Goal: Feedback & Contribution: Contribute content

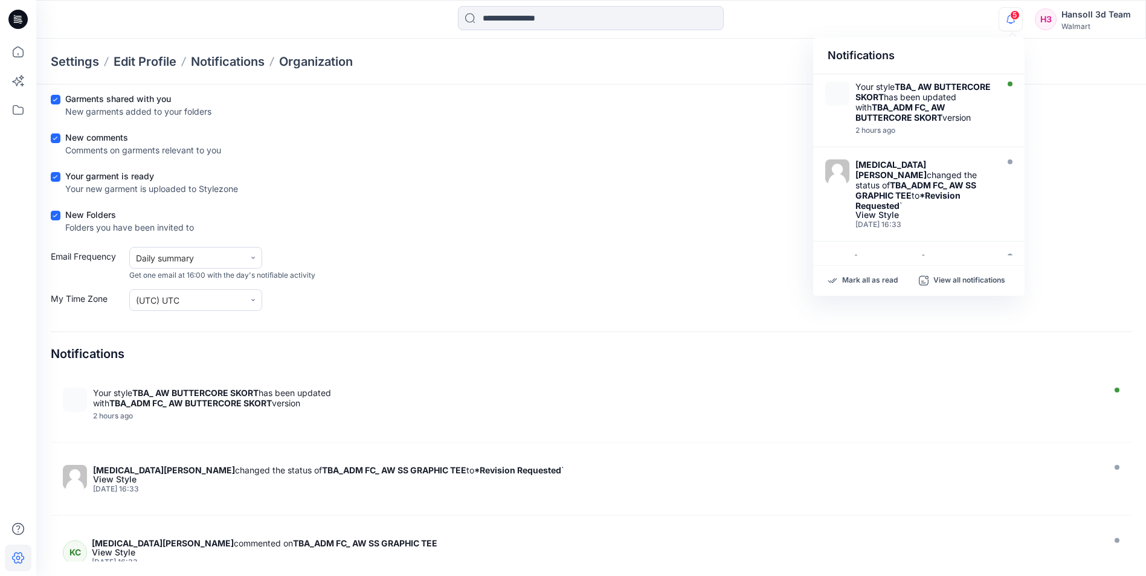
scroll to position [554, 0]
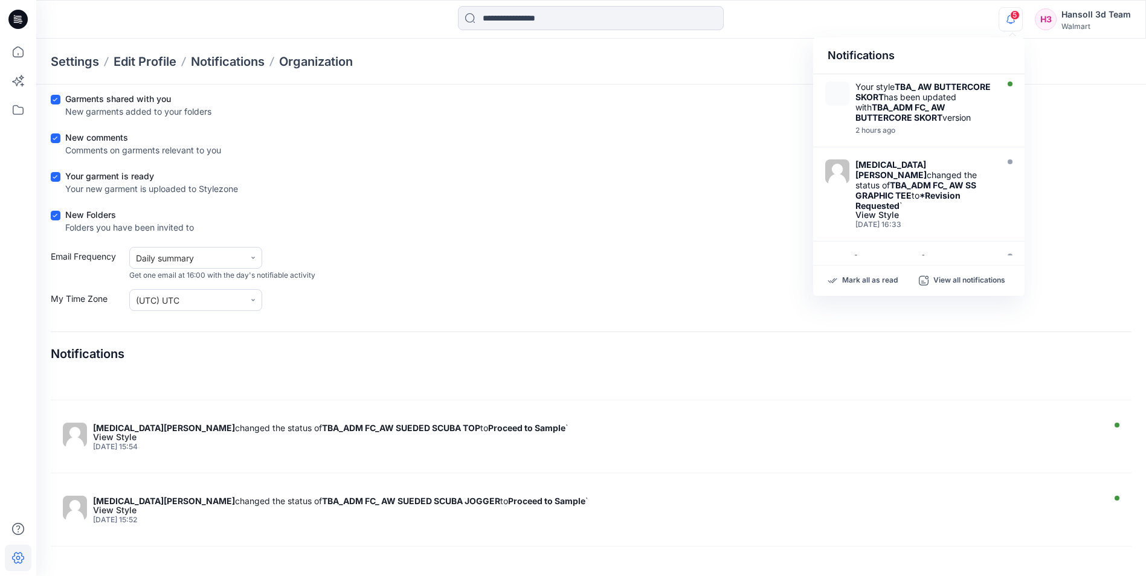
click at [1015, 16] on span "5" at bounding box center [1015, 15] width 10 height 10
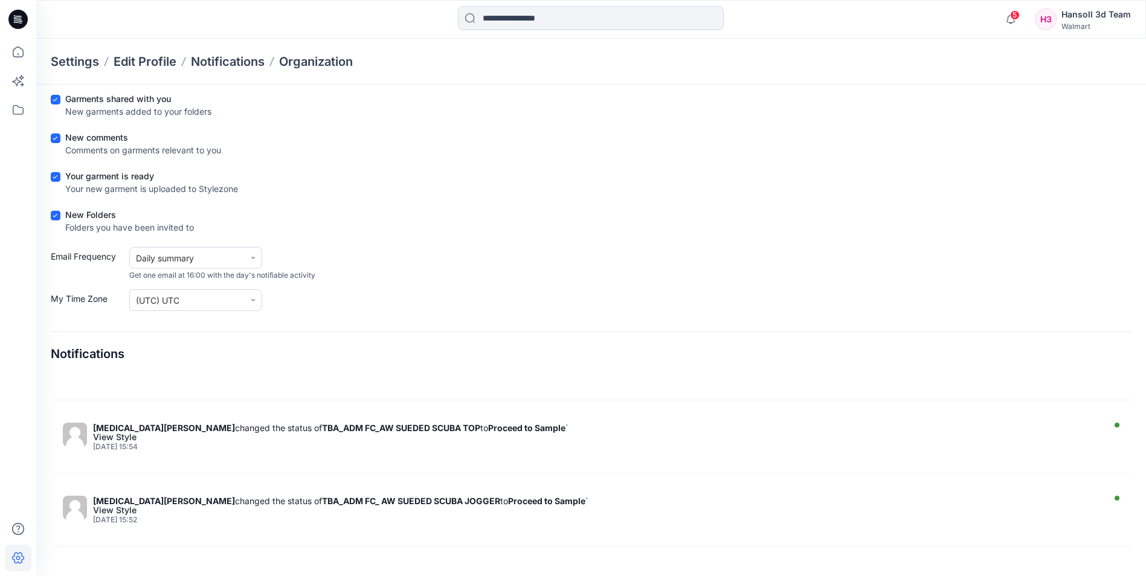
click at [683, 81] on div "Settings Edit Profile Notifications Organization" at bounding box center [591, 62] width 1110 height 46
click at [1014, 20] on icon "button" at bounding box center [1010, 19] width 23 height 24
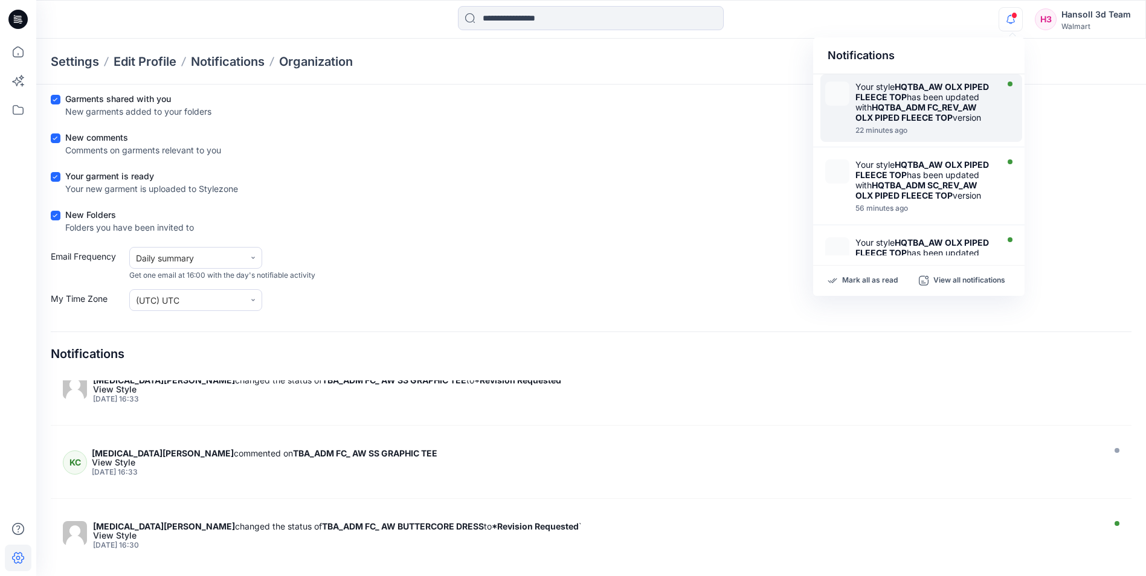
click at [930, 135] on div "22 minutes ago" at bounding box center [924, 130] width 139 height 8
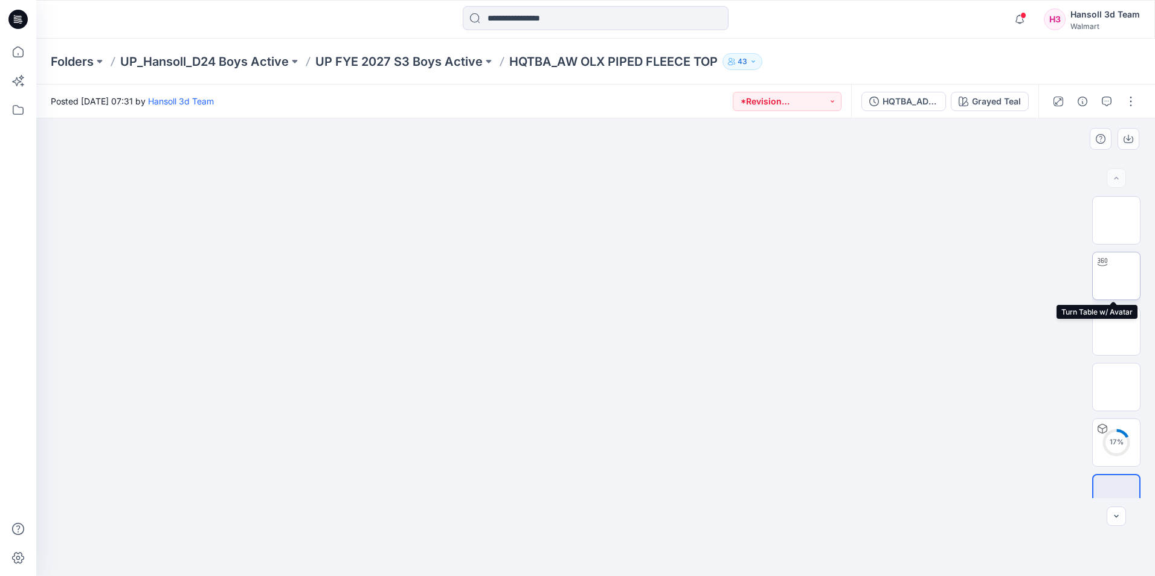
click at [1116, 276] on img at bounding box center [1116, 276] width 0 height 0
drag, startPoint x: 718, startPoint y: 440, endPoint x: 487, endPoint y: 363, distance: 243.9
drag, startPoint x: 677, startPoint y: 235, endPoint x: 765, endPoint y: 488, distance: 268.0
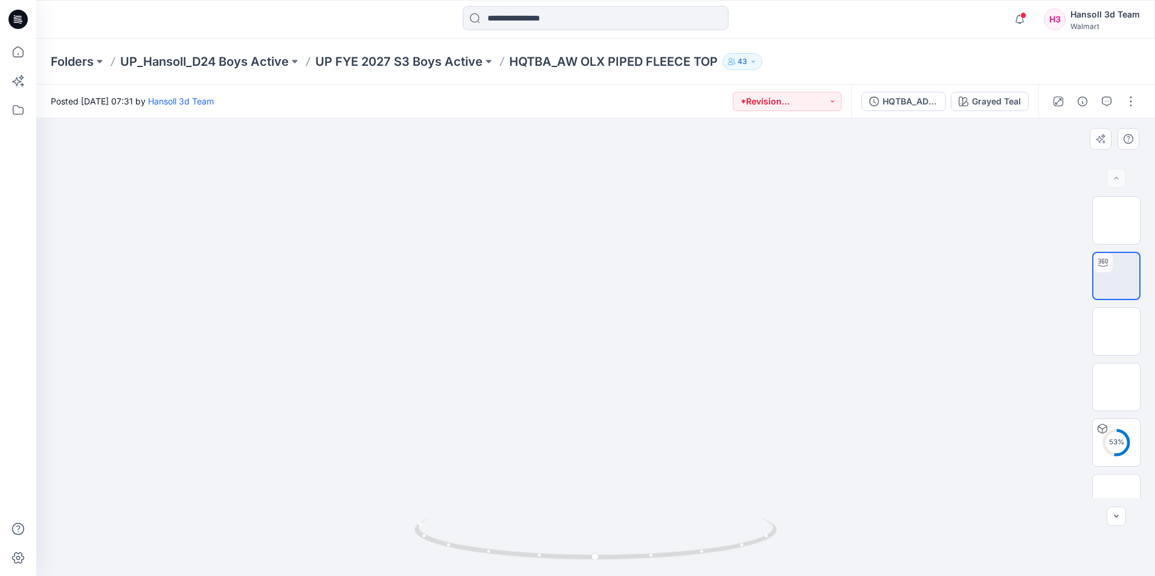
drag, startPoint x: 539, startPoint y: 214, endPoint x: 735, endPoint y: 497, distance: 343.8
drag, startPoint x: 732, startPoint y: 494, endPoint x: 572, endPoint y: 283, distance: 263.9
drag, startPoint x: 576, startPoint y: 288, endPoint x: 582, endPoint y: 318, distance: 30.2
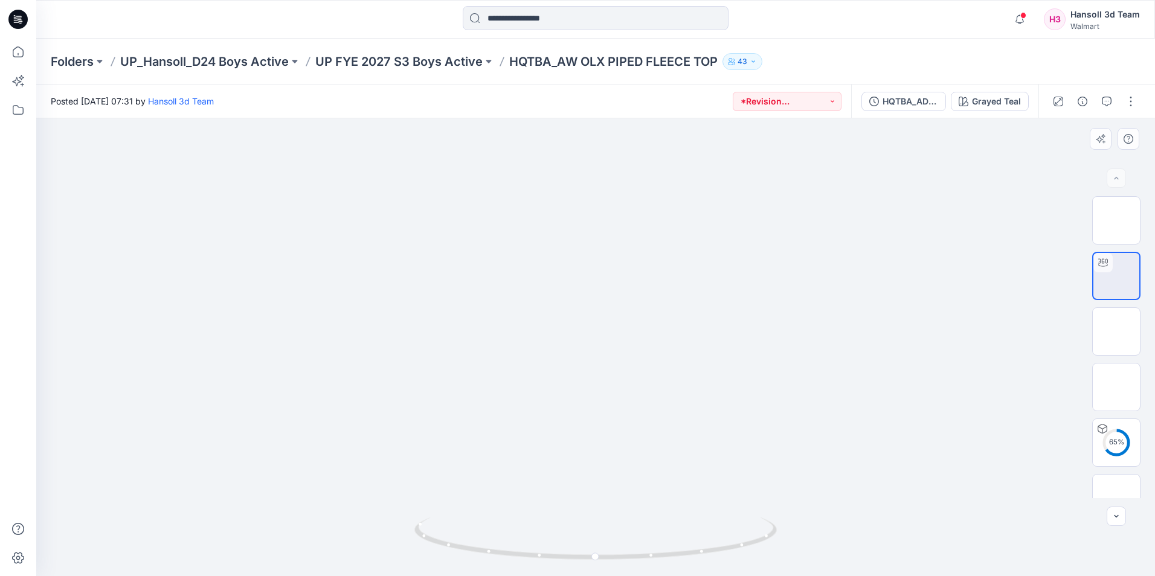
click at [597, 556] on circle at bounding box center [596, 556] width 7 height 7
drag, startPoint x: 589, startPoint y: 495, endPoint x: 487, endPoint y: 359, distance: 170.0
drag, startPoint x: 584, startPoint y: 445, endPoint x: 555, endPoint y: 327, distance: 121.9
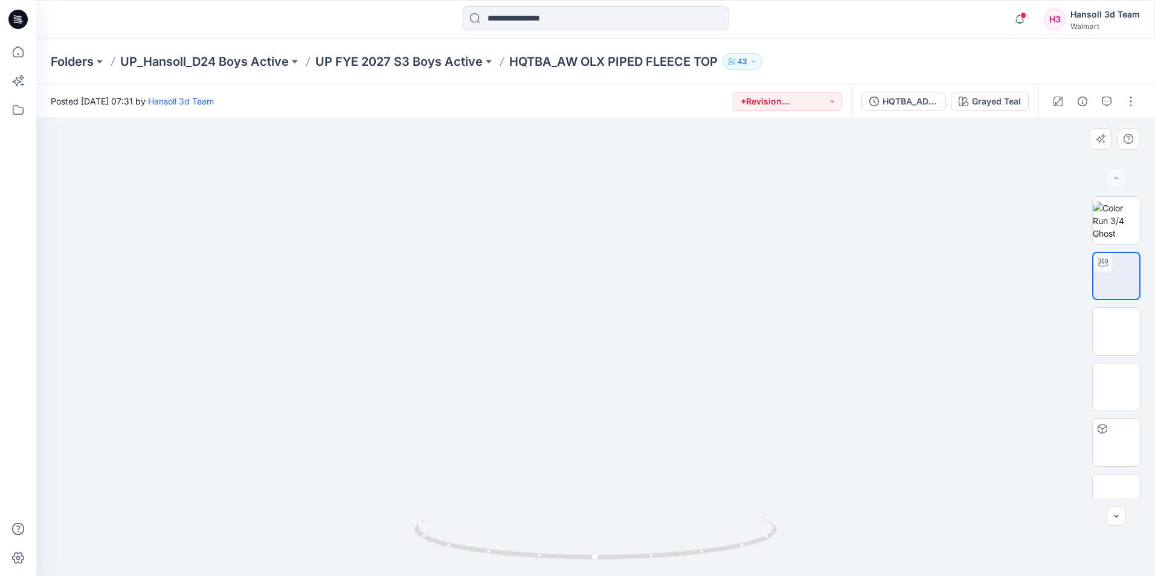
drag, startPoint x: 539, startPoint y: 470, endPoint x: 686, endPoint y: 242, distance: 271.8
drag, startPoint x: 724, startPoint y: 464, endPoint x: 716, endPoint y: 420, distance: 44.9
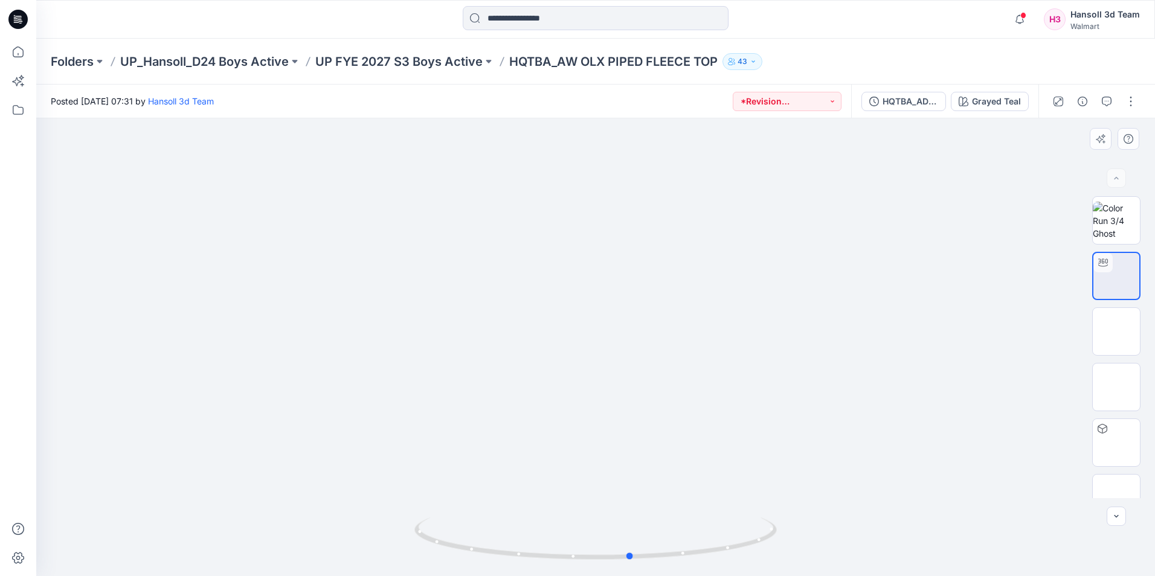
drag, startPoint x: 599, startPoint y: 556, endPoint x: 655, endPoint y: 321, distance: 242.2
click at [712, 545] on icon at bounding box center [596, 540] width 365 height 45
drag, startPoint x: 677, startPoint y: 208, endPoint x: 696, endPoint y: 430, distance: 223.1
drag, startPoint x: 573, startPoint y: 254, endPoint x: 607, endPoint y: 432, distance: 180.8
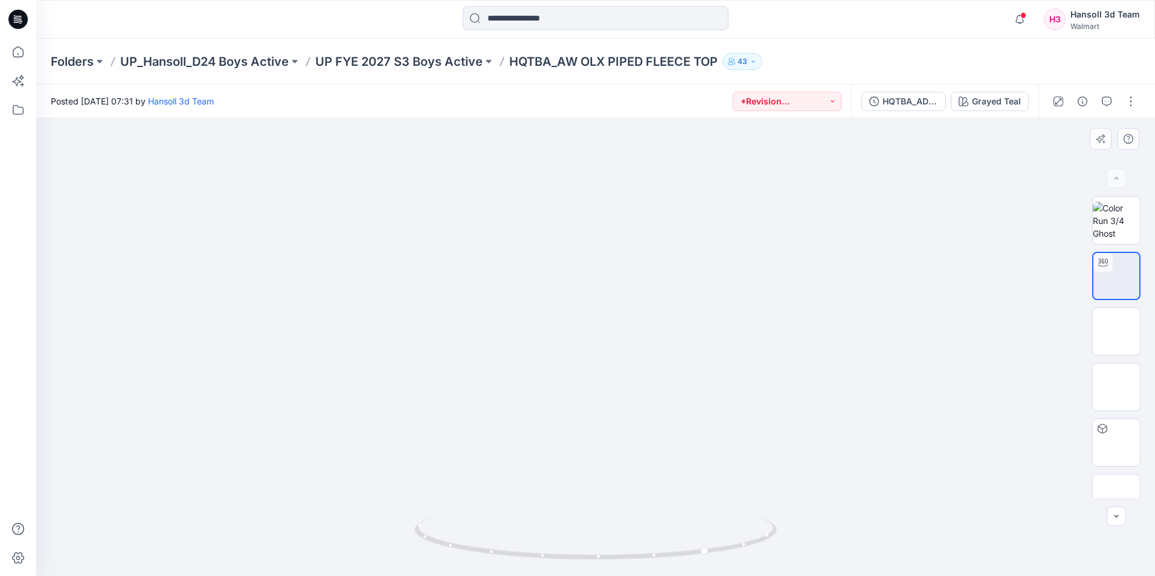
drag, startPoint x: 709, startPoint y: 551, endPoint x: 771, endPoint y: 541, distance: 63.7
click at [771, 541] on icon at bounding box center [596, 540] width 365 height 45
drag, startPoint x: 767, startPoint y: 538, endPoint x: 539, endPoint y: 560, distance: 228.8
click at [539, 560] on icon at bounding box center [596, 540] width 365 height 45
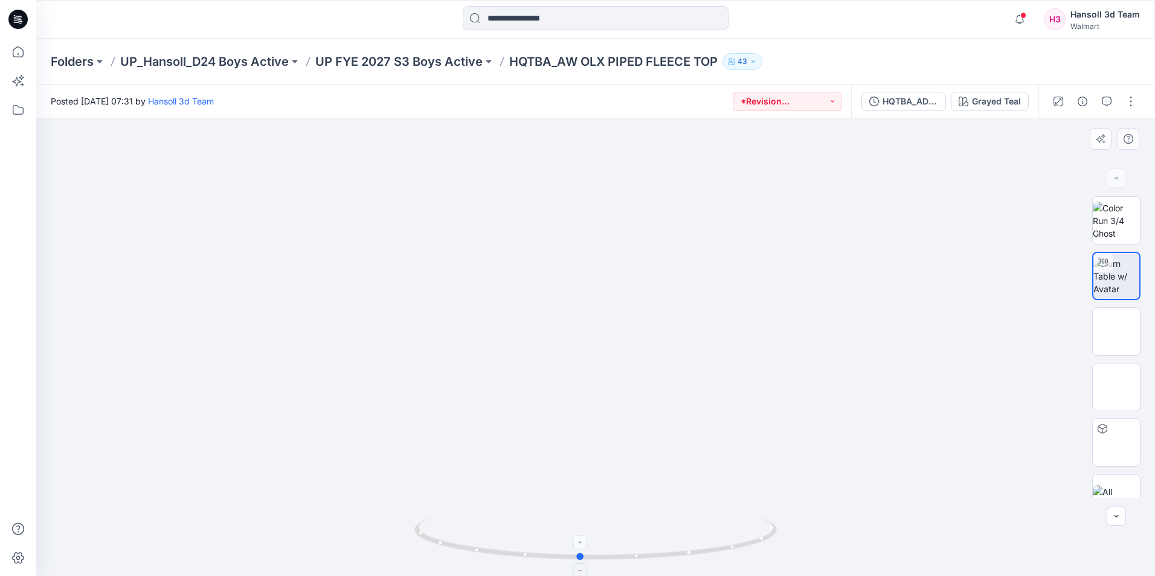
drag, startPoint x: 544, startPoint y: 559, endPoint x: 580, endPoint y: 560, distance: 36.2
click at [580, 560] on icon at bounding box center [596, 540] width 365 height 45
click at [1017, 22] on icon "button" at bounding box center [1019, 19] width 23 height 24
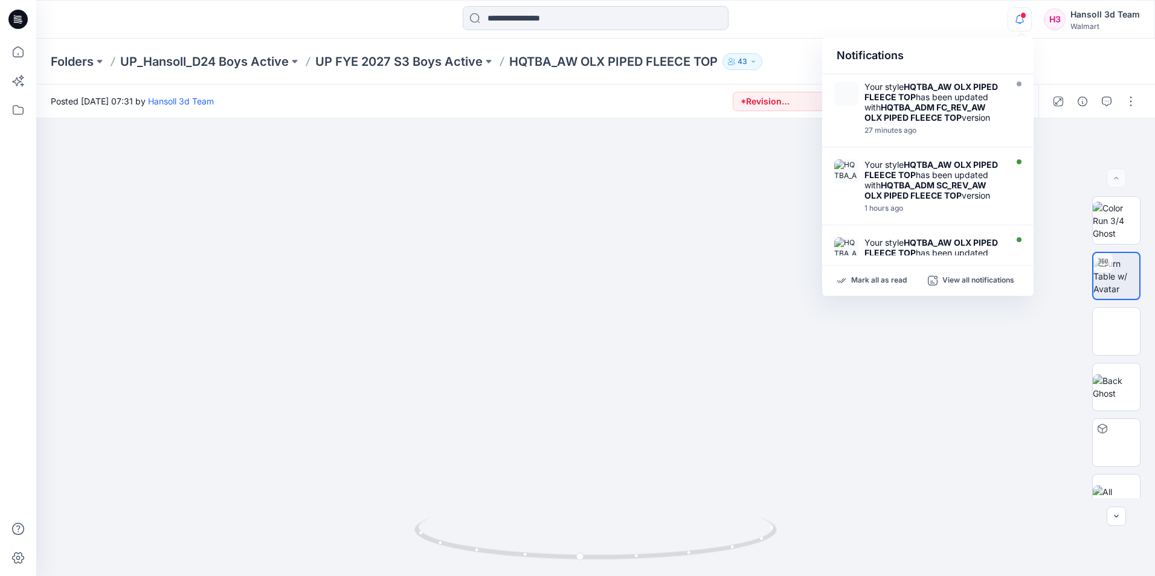
click at [1025, 12] on span at bounding box center [1023, 15] width 6 height 7
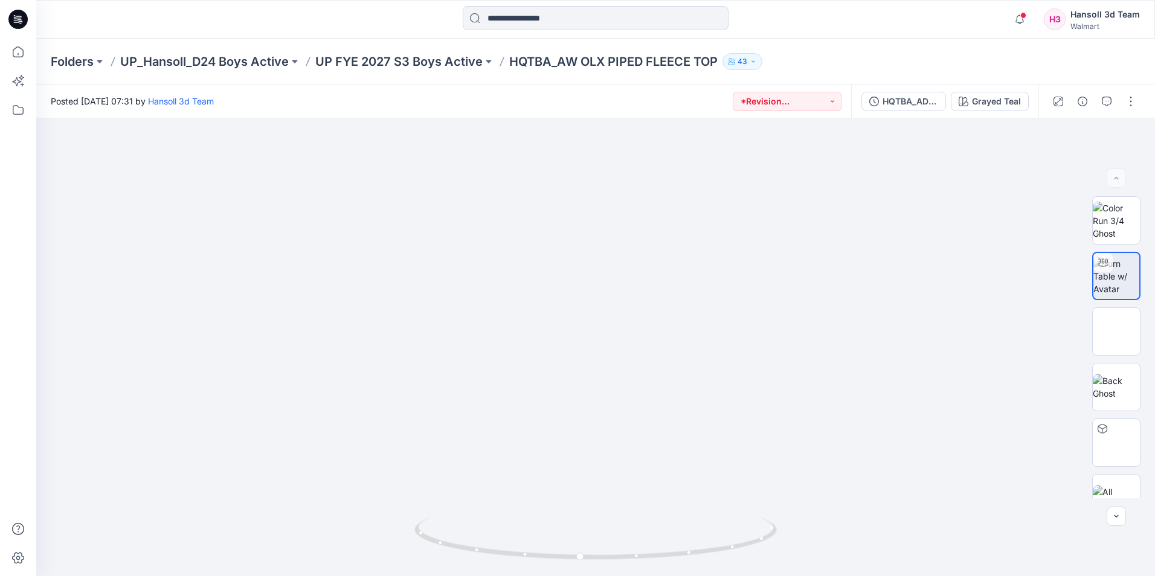
click at [1025, 17] on span at bounding box center [1023, 15] width 6 height 7
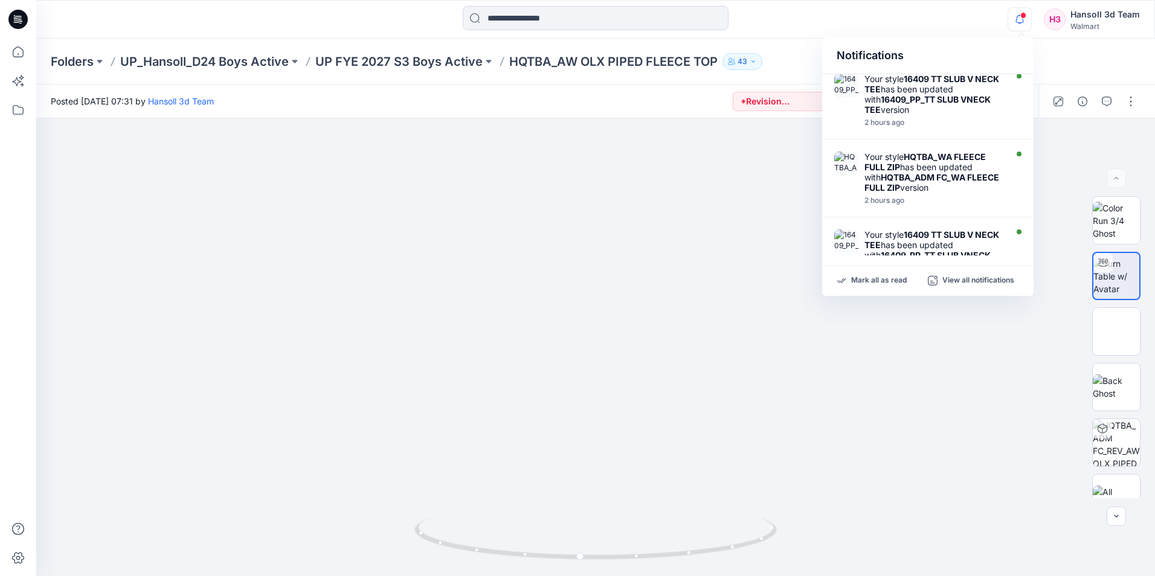
scroll to position [302, 0]
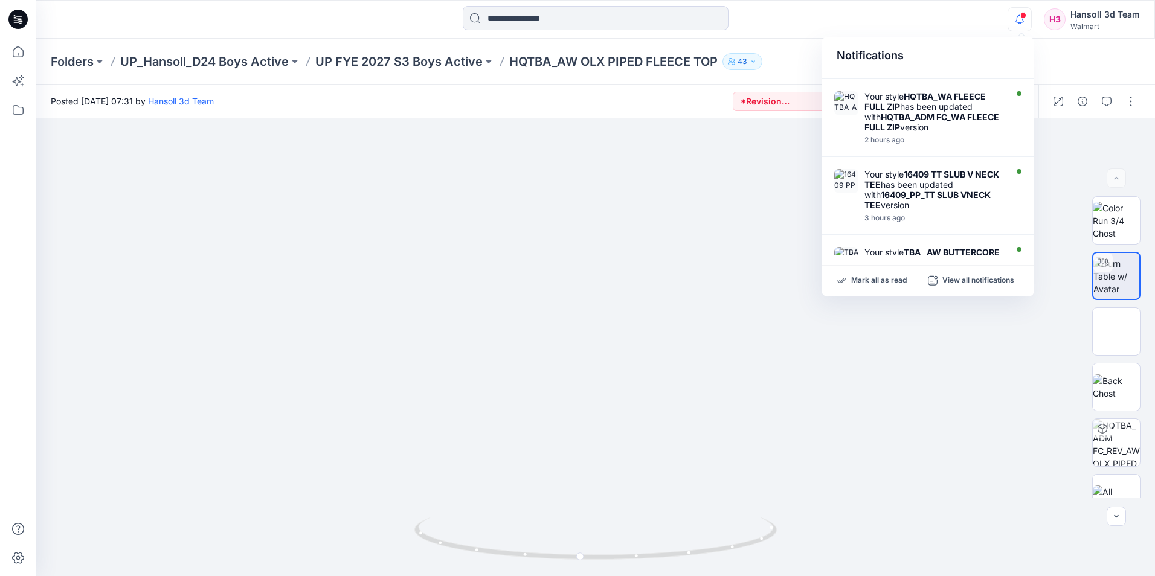
click at [941, 132] on strong "HQTBA_ADM FC_WA FLEECE FULL ZIP" at bounding box center [931, 122] width 135 height 21
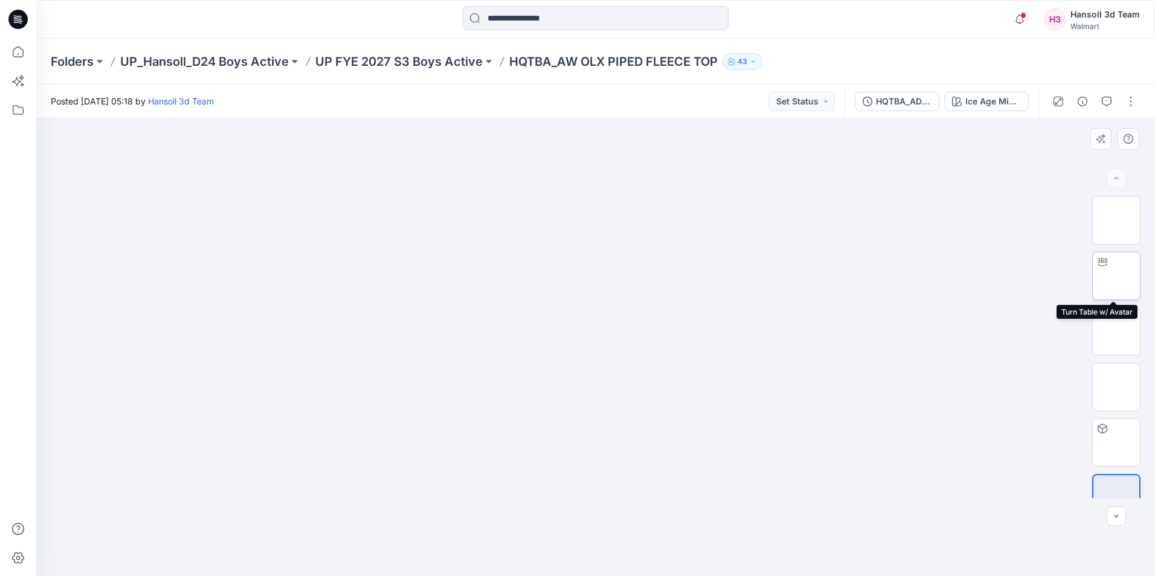
click at [1116, 276] on img at bounding box center [1116, 276] width 0 height 0
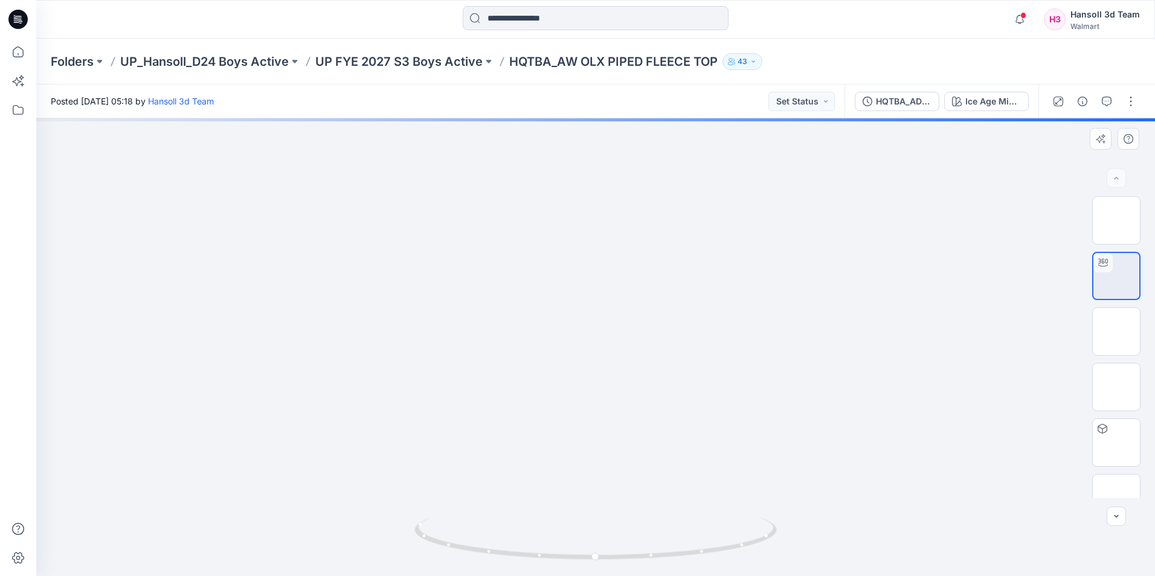
drag, startPoint x: 600, startPoint y: 210, endPoint x: 564, endPoint y: 487, distance: 280.2
drag, startPoint x: 632, startPoint y: 255, endPoint x: 656, endPoint y: 372, distance: 119.1
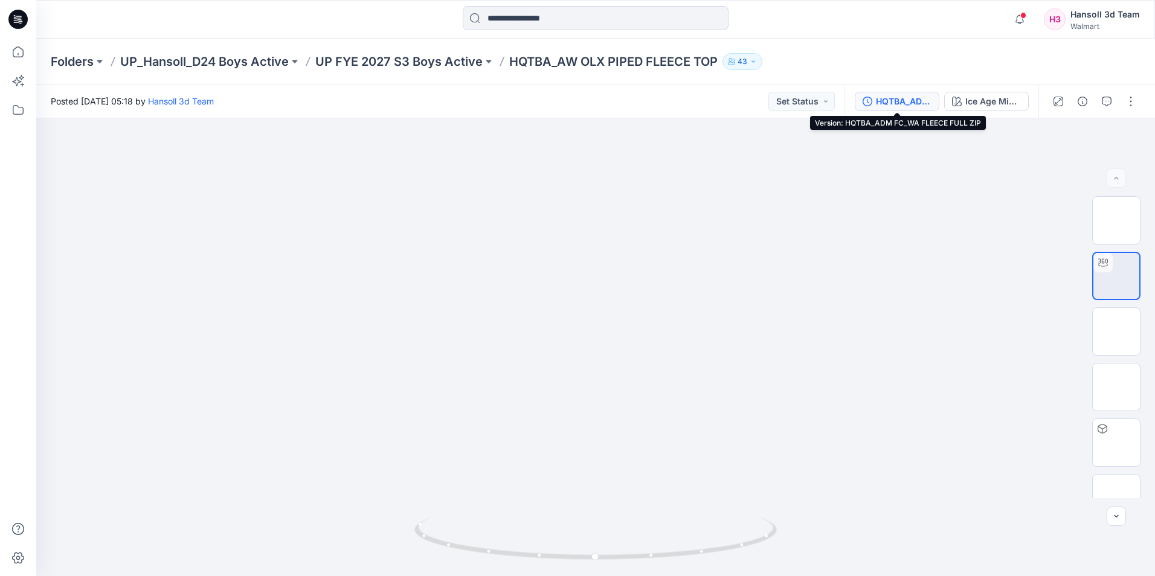
click at [895, 105] on div "HQTBA_ADM FC_WA FLEECE FULL ZIP" at bounding box center [904, 101] width 56 height 13
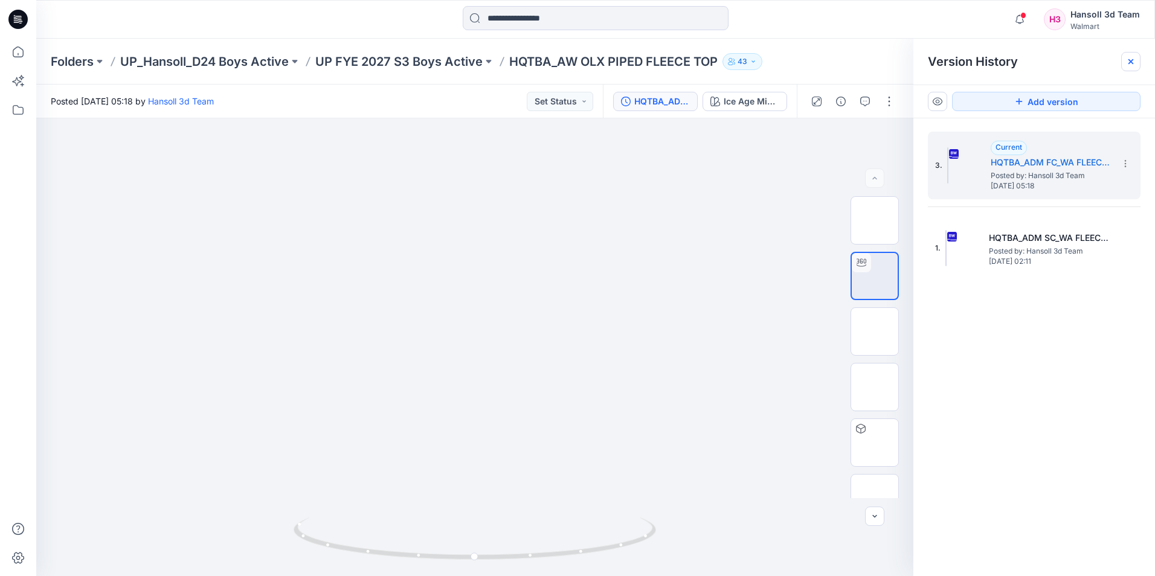
click at [1130, 63] on icon at bounding box center [1130, 61] width 5 height 5
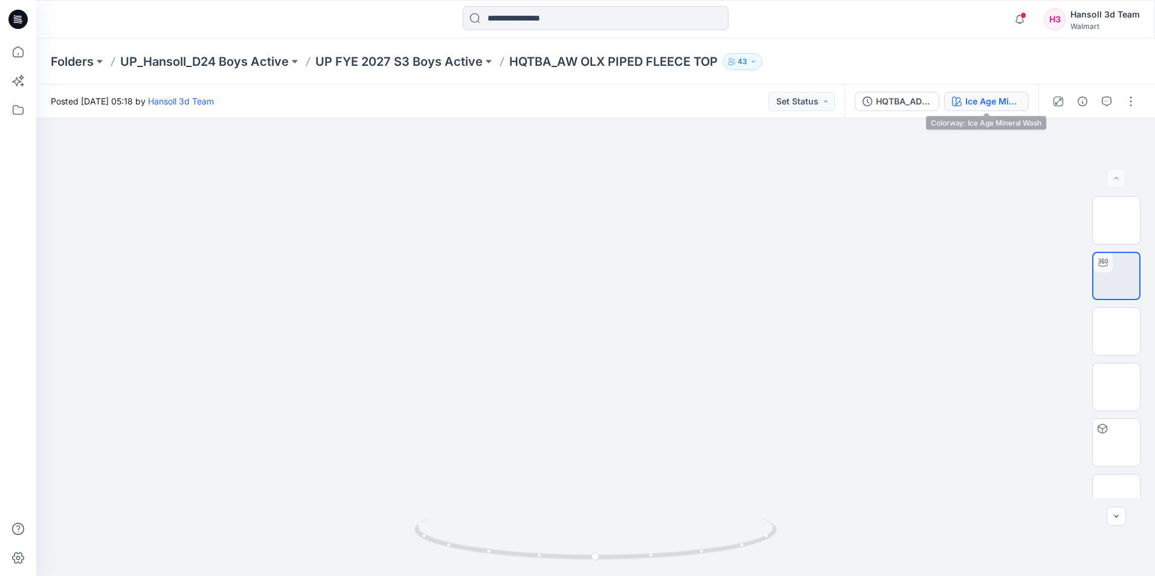
click at [982, 96] on div "Ice Age Mineral Wash" at bounding box center [993, 101] width 56 height 13
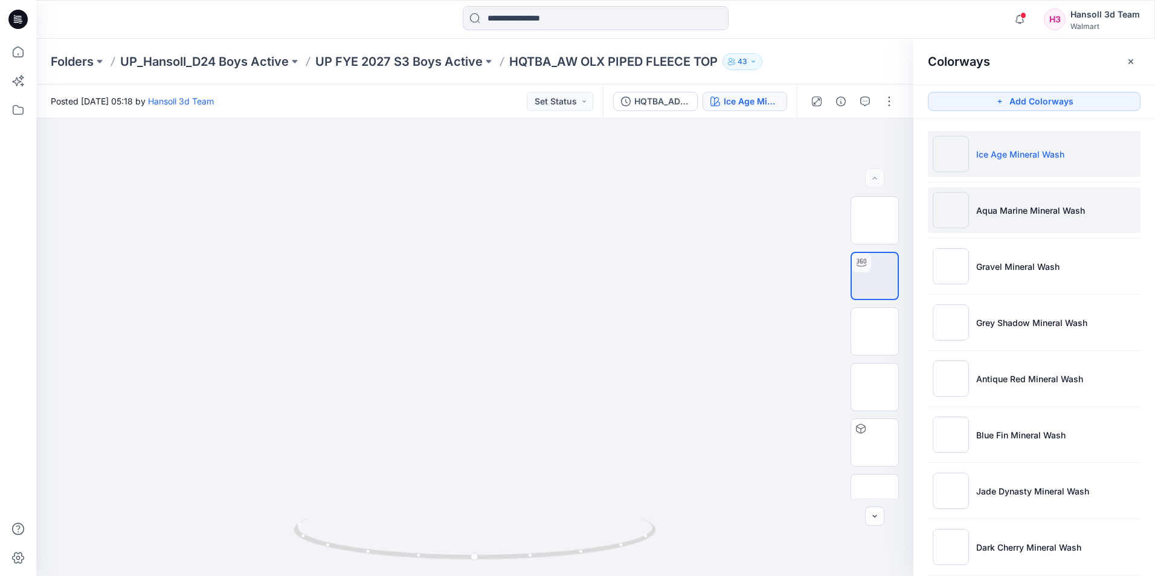
click at [994, 206] on p "Aqua Marine Mineral Wash" at bounding box center [1030, 210] width 109 height 13
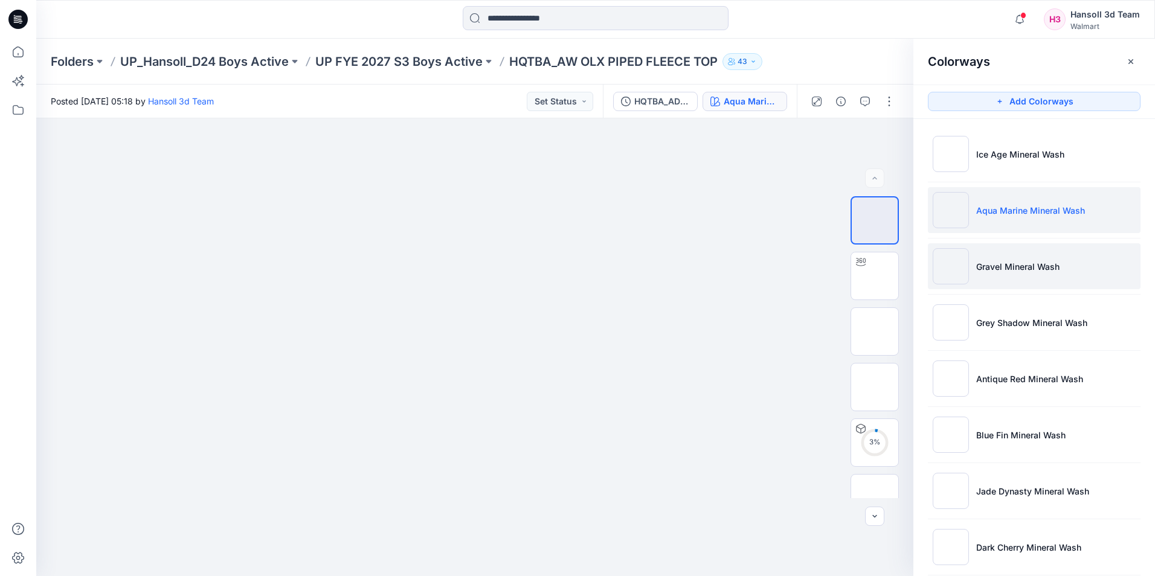
click at [1026, 271] on p "Gravel Mineral Wash" at bounding box center [1017, 266] width 83 height 13
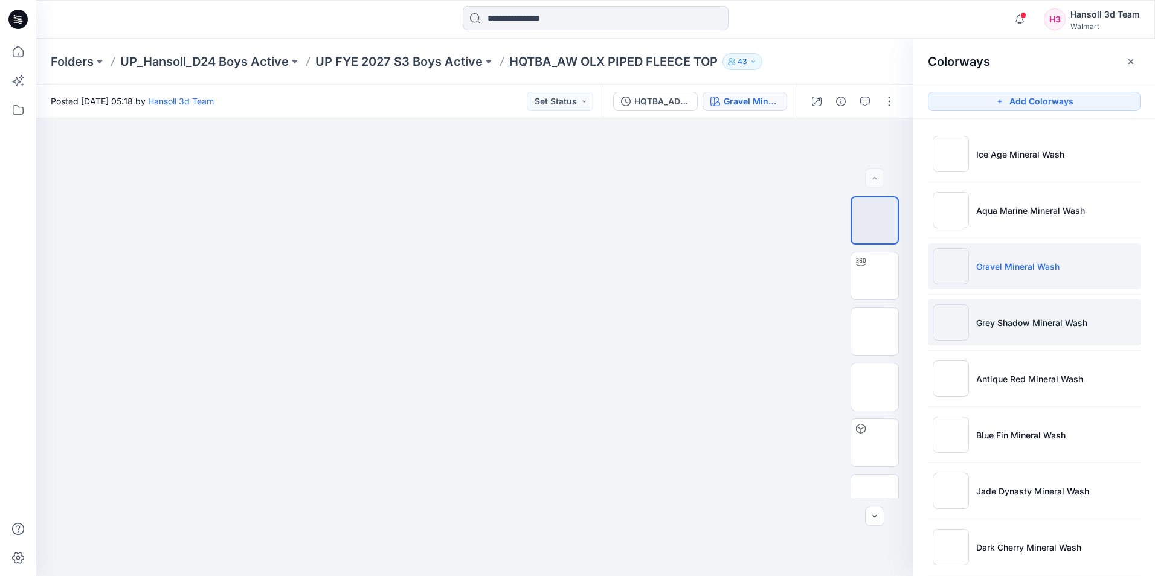
click at [1014, 321] on p "Grey Shadow Mineral Wash" at bounding box center [1031, 323] width 111 height 13
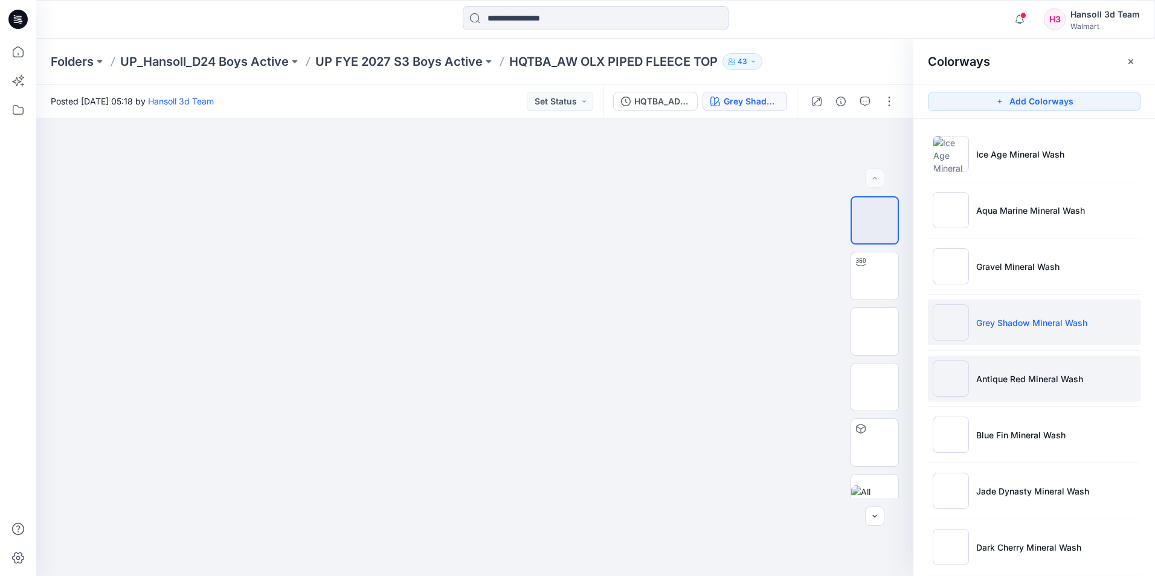
click at [1031, 377] on p "Antique Red Mineral Wash" at bounding box center [1029, 379] width 107 height 13
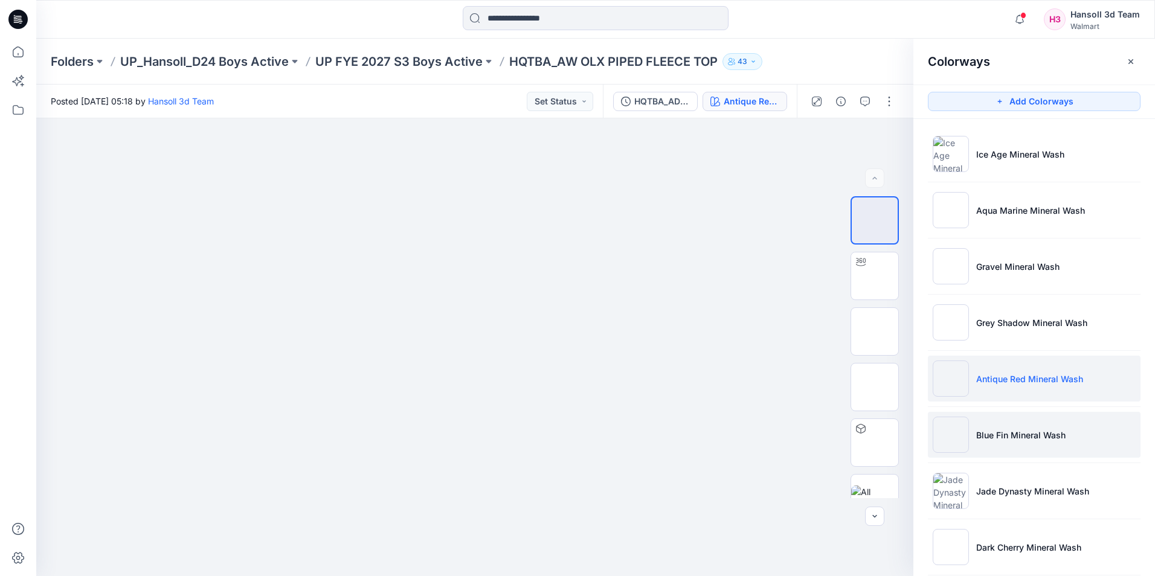
click at [1032, 429] on p "Blue Fin Mineral Wash" at bounding box center [1020, 435] width 89 height 13
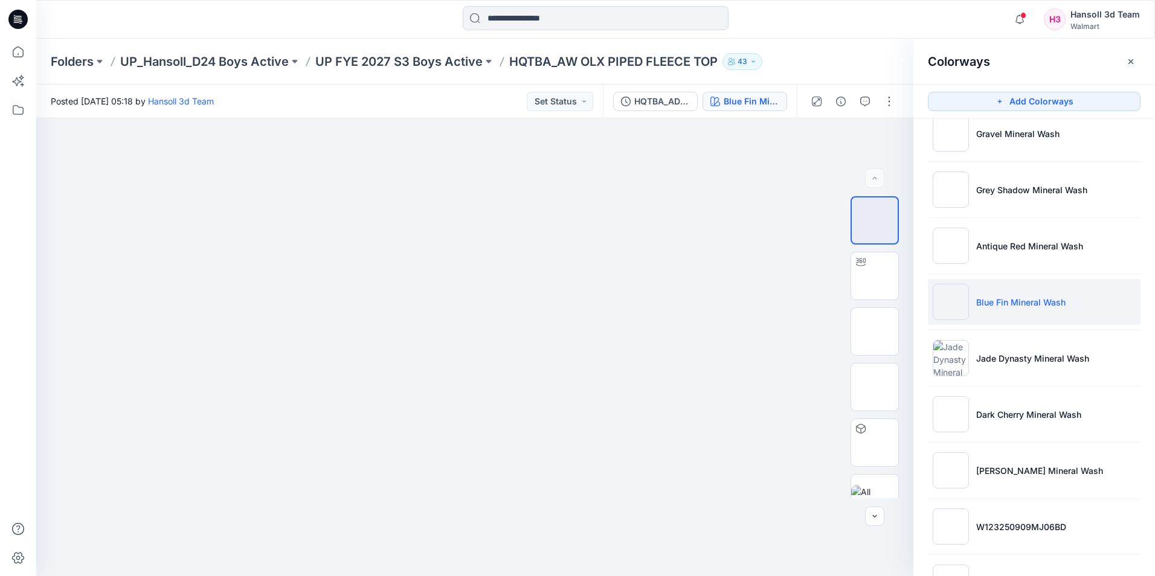
scroll to position [181, 0]
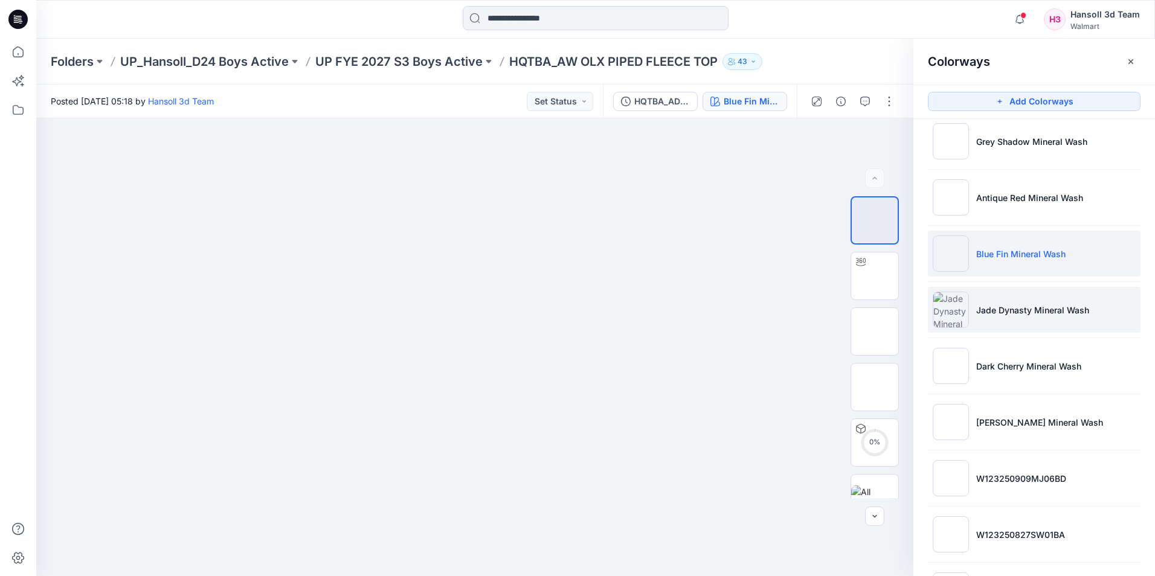
click at [1005, 314] on p "Jade Dynasty Mineral Wash" at bounding box center [1032, 310] width 113 height 13
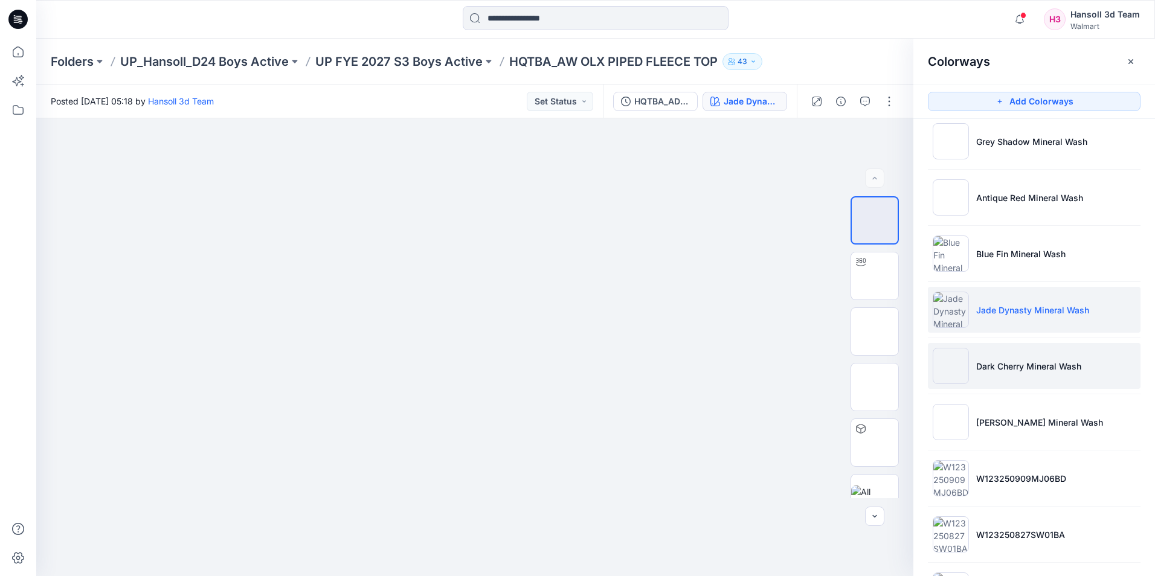
click at [1012, 368] on p "Dark Cherry Mineral Wash" at bounding box center [1028, 366] width 105 height 13
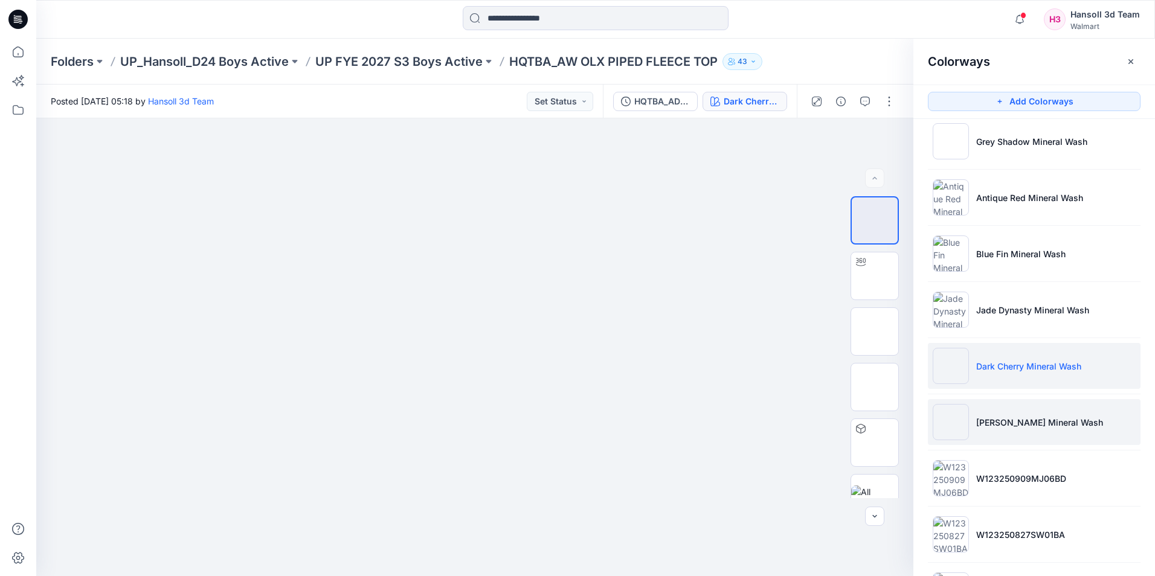
click at [1025, 431] on li "Brown Savanna Mineral Wash" at bounding box center [1034, 422] width 213 height 46
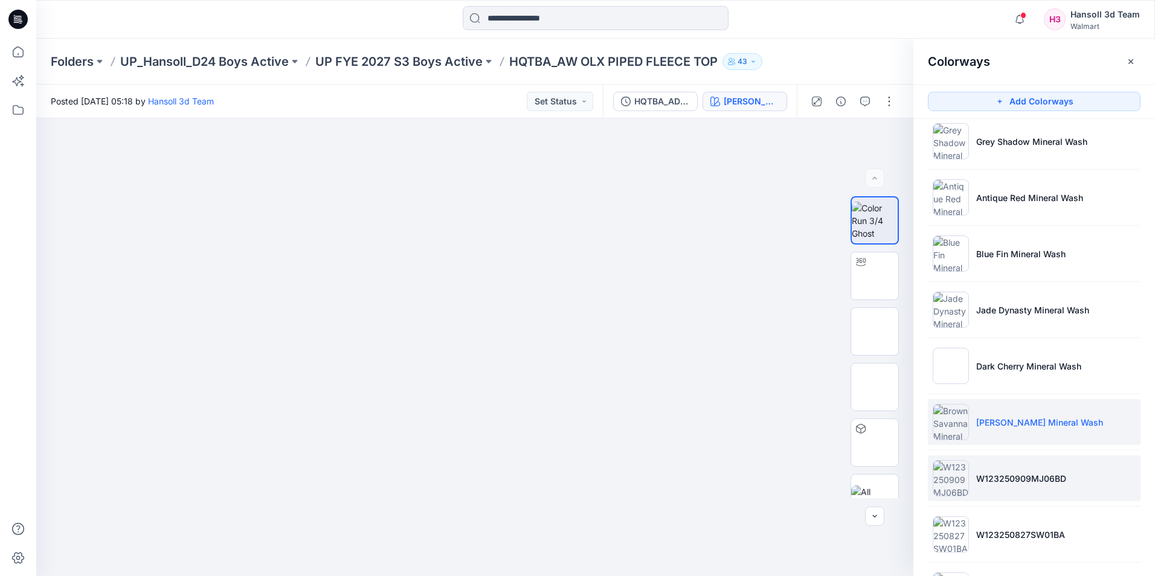
click at [1023, 472] on p "W123250909MJ06BD" at bounding box center [1021, 478] width 90 height 13
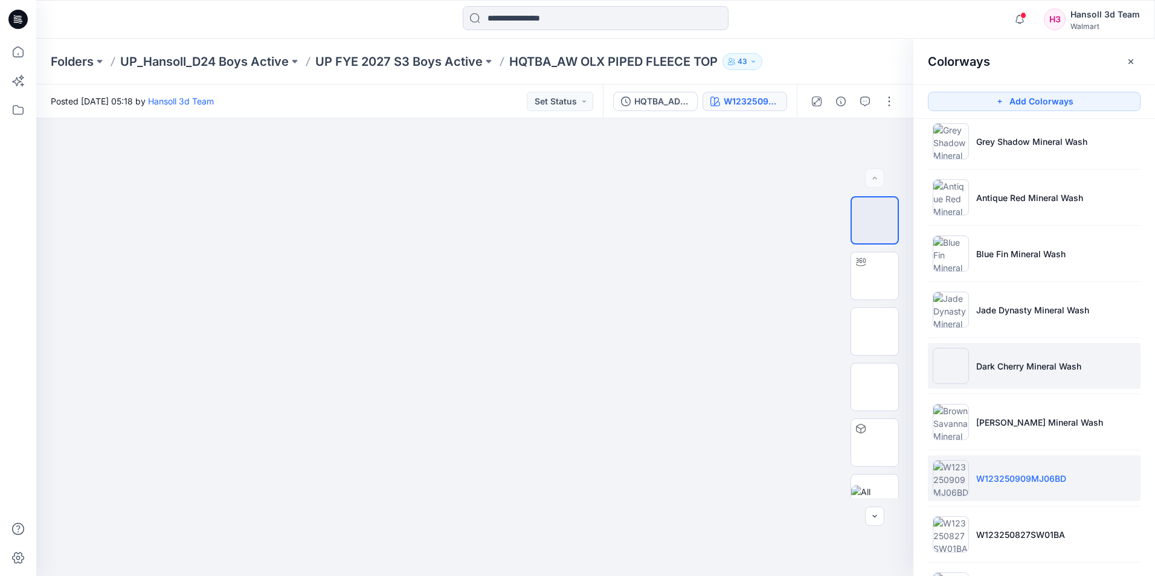
scroll to position [240, 0]
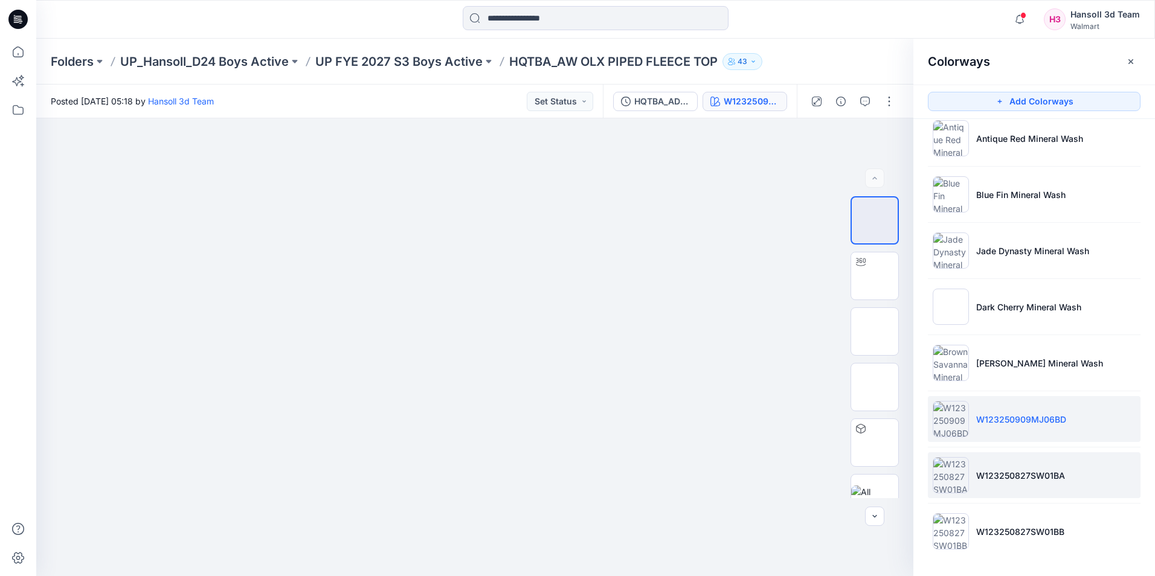
click at [1015, 493] on li "W123250827SW01BA" at bounding box center [1034, 475] width 213 height 46
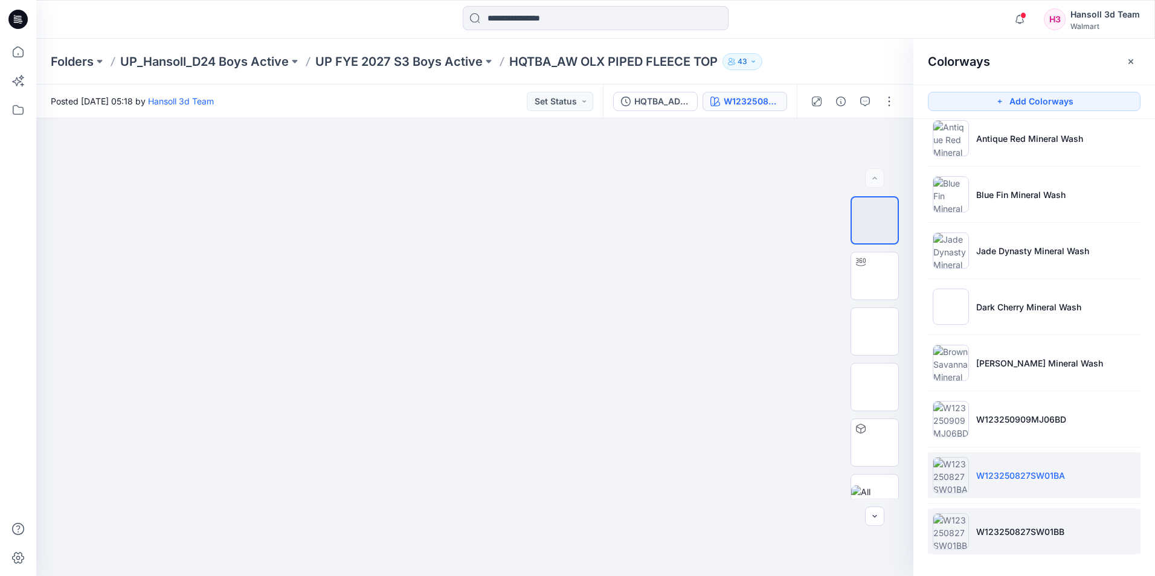
click at [1000, 542] on li "W123250827SW01BB" at bounding box center [1034, 532] width 213 height 46
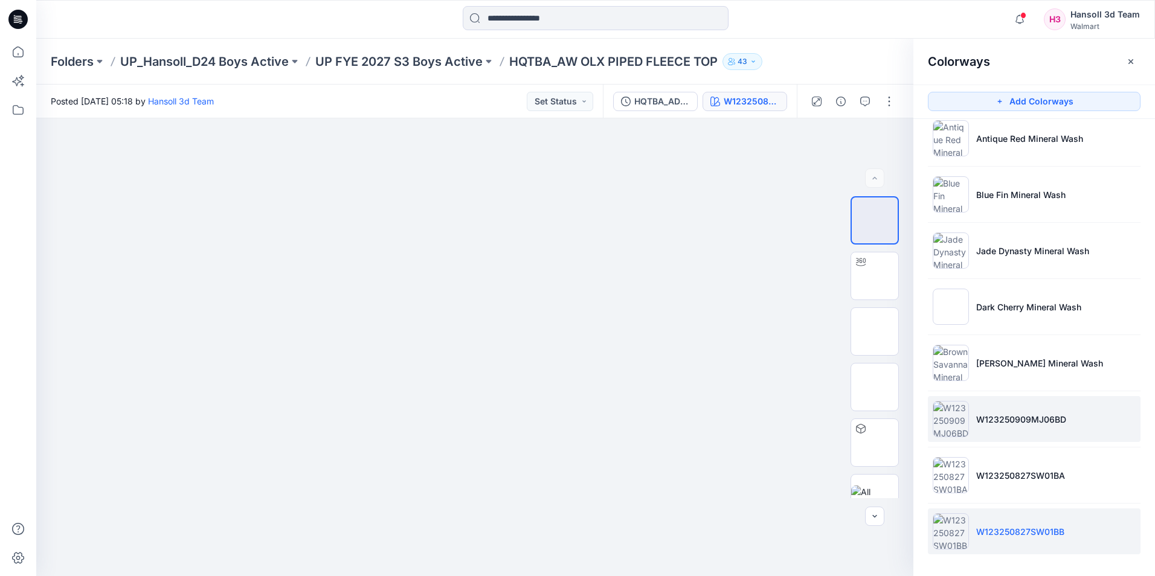
click at [1047, 424] on p "W123250909MJ06BD" at bounding box center [1021, 419] width 90 height 13
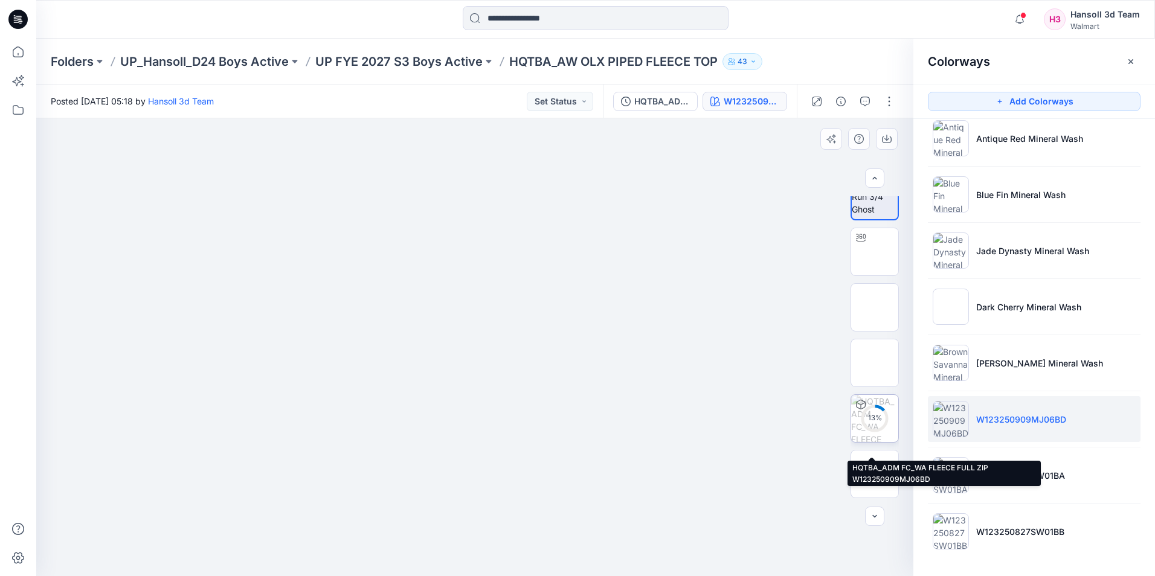
scroll to position [0, 0]
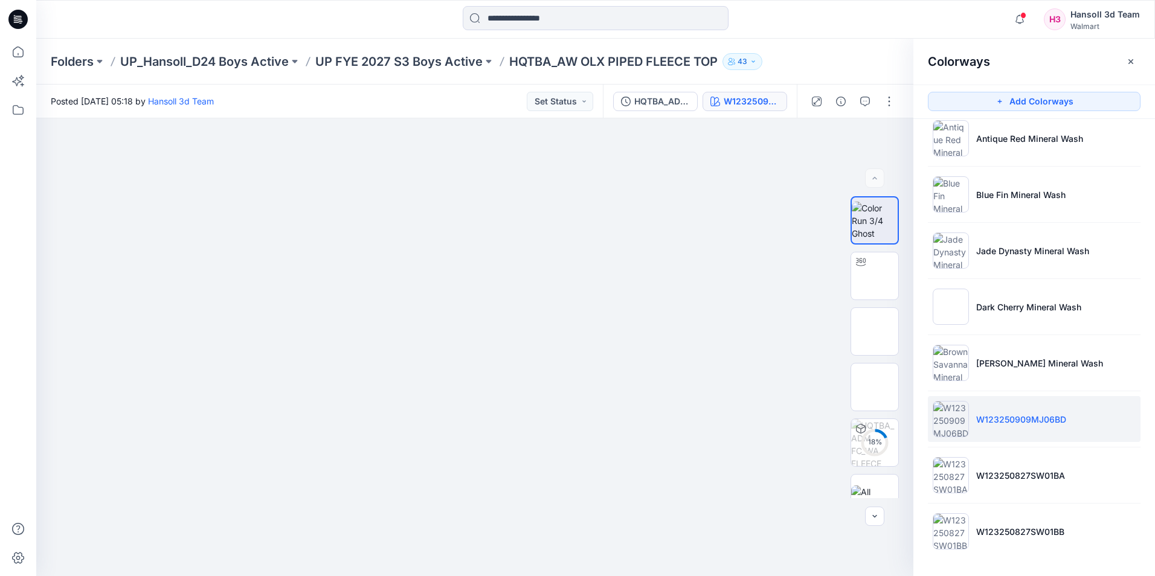
click at [1139, 62] on button "button" at bounding box center [1130, 61] width 19 height 19
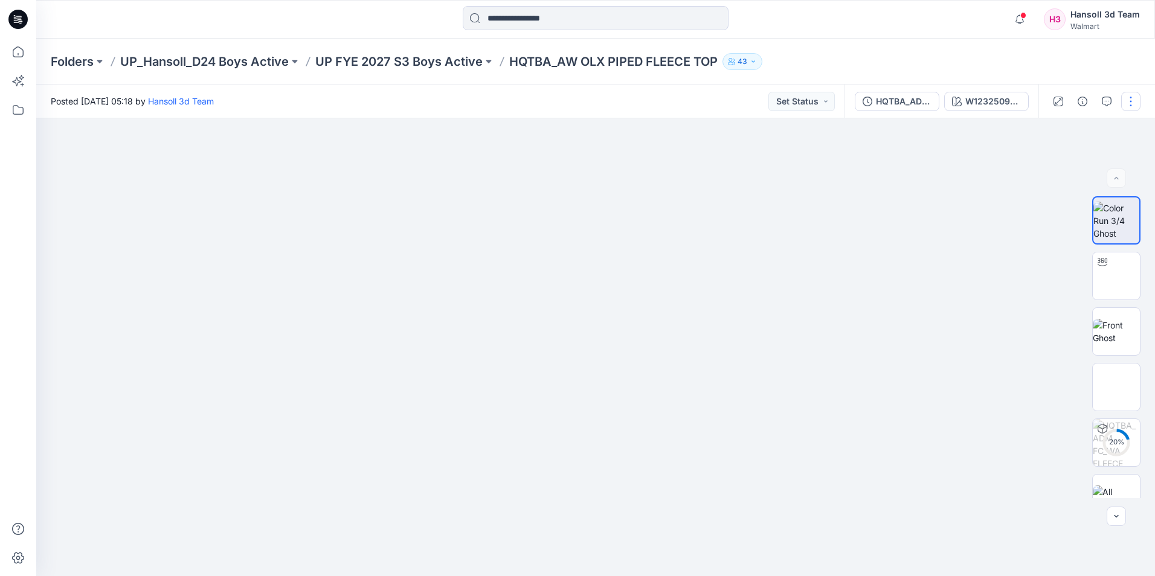
click at [1134, 105] on button "button" at bounding box center [1130, 101] width 19 height 19
click at [1078, 163] on button "Edit" at bounding box center [1080, 163] width 111 height 22
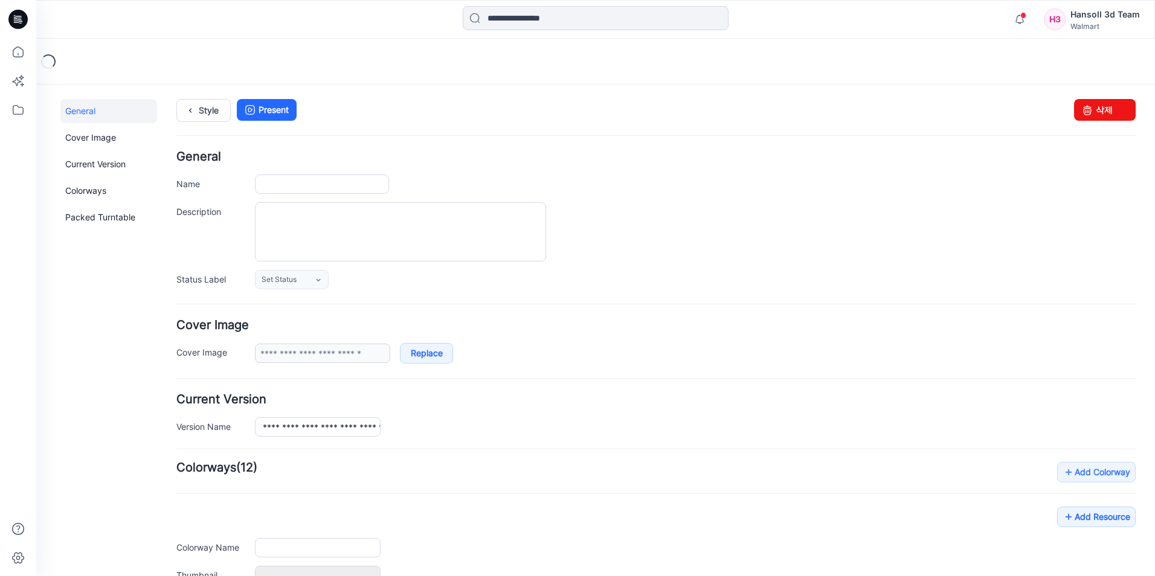
type input "**********"
type textarea "**********"
type input "**********"
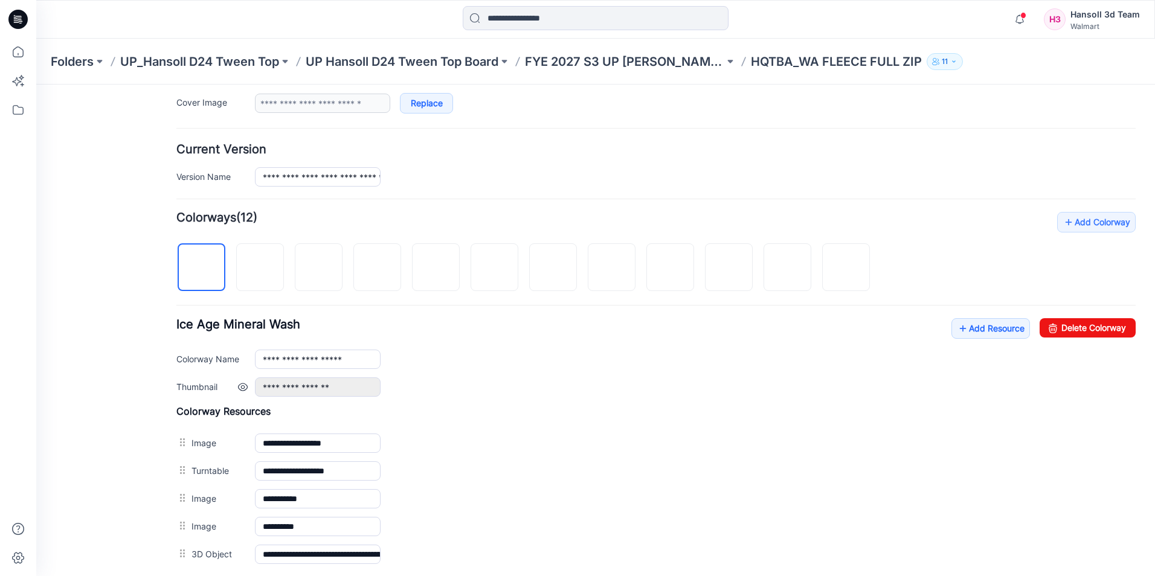
scroll to position [381, 0]
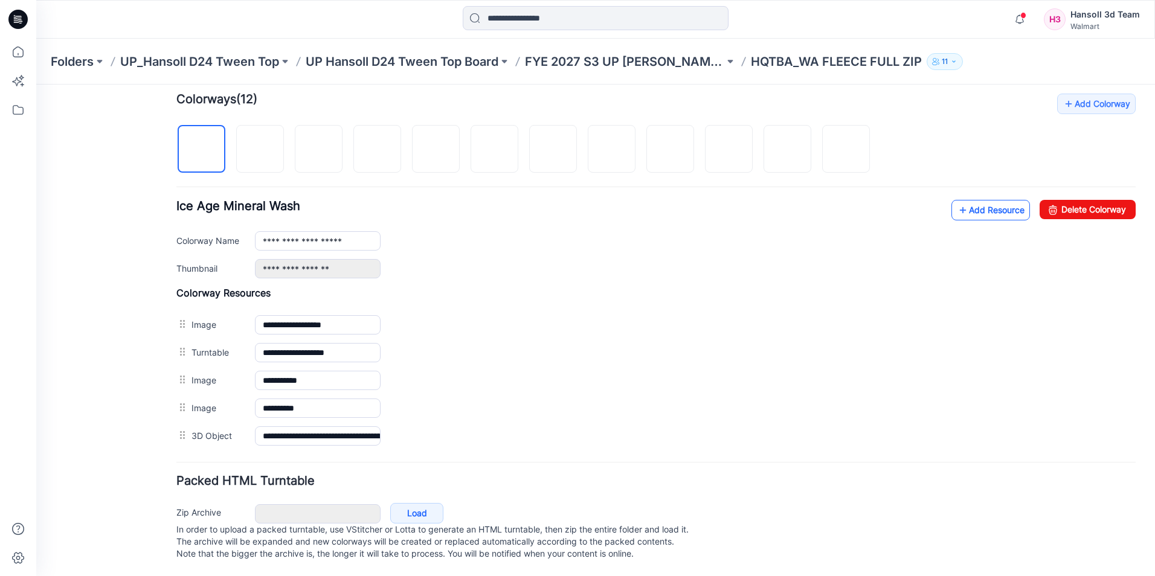
click at [957, 205] on icon at bounding box center [963, 210] width 12 height 19
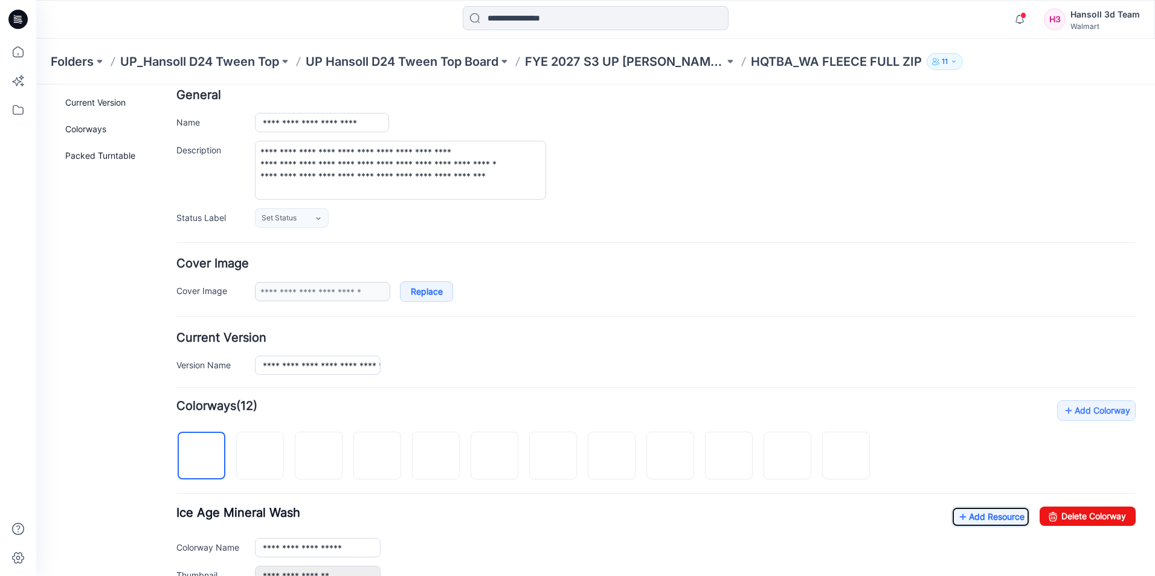
scroll to position [0, 0]
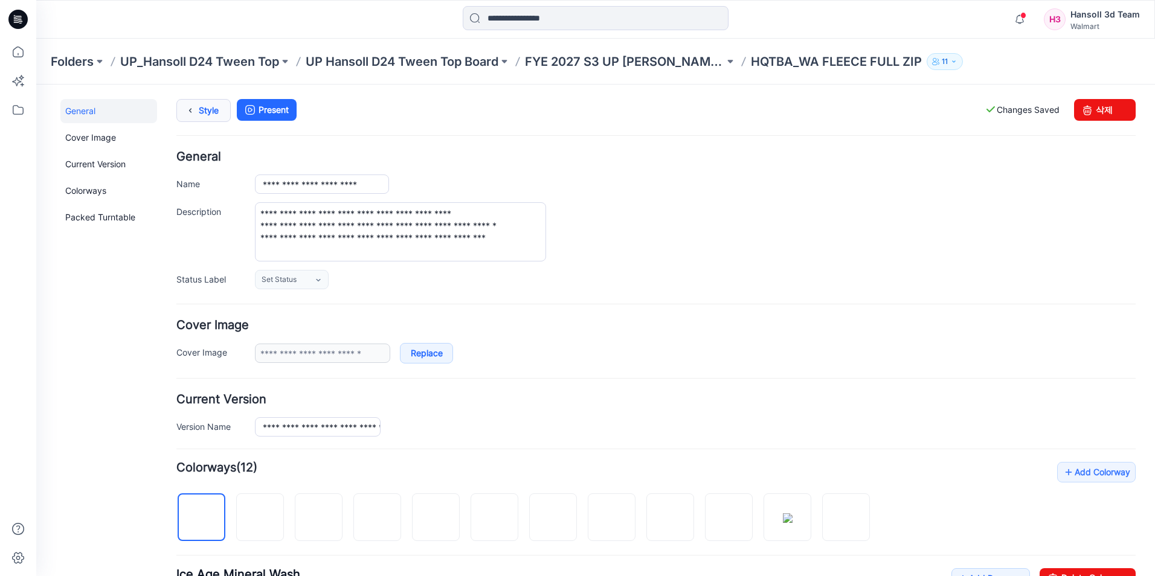
drag, startPoint x: 229, startPoint y: 105, endPoint x: 776, endPoint y: 109, distance: 547.3
click at [229, 105] on link "Style" at bounding box center [203, 110] width 54 height 23
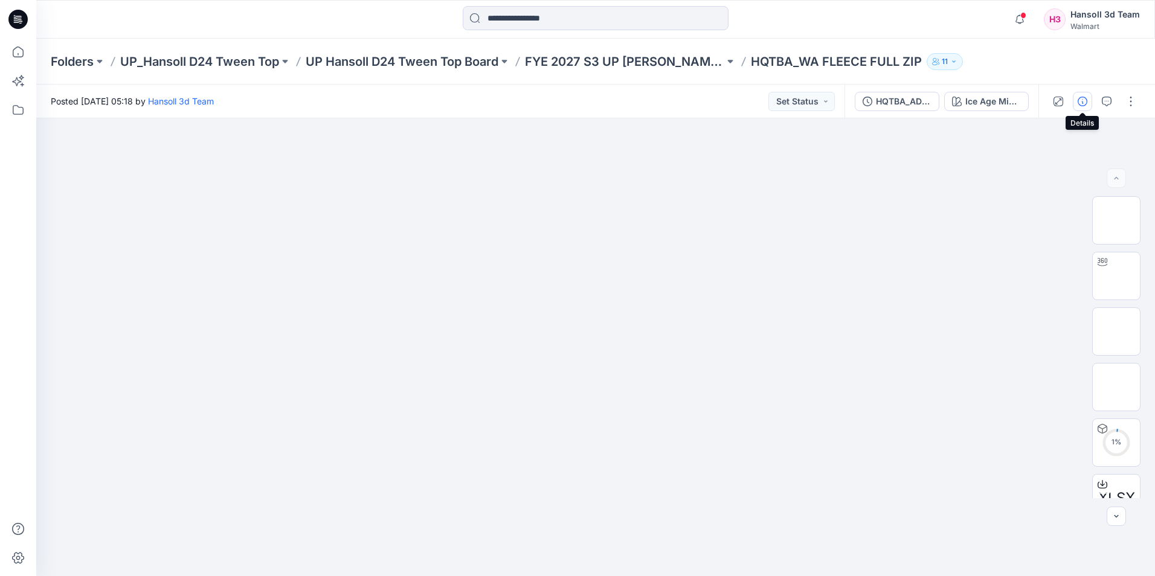
click at [1076, 96] on button "button" at bounding box center [1082, 101] width 19 height 19
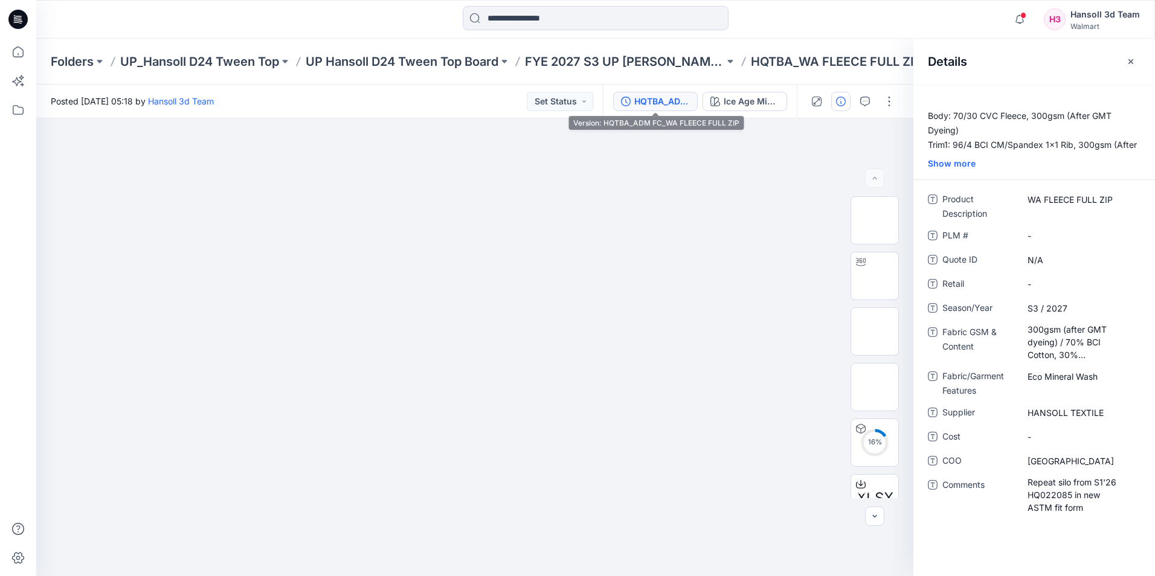
click at [667, 100] on div "HQTBA_ADM FC_WA FLEECE FULL ZIP" at bounding box center [662, 101] width 56 height 13
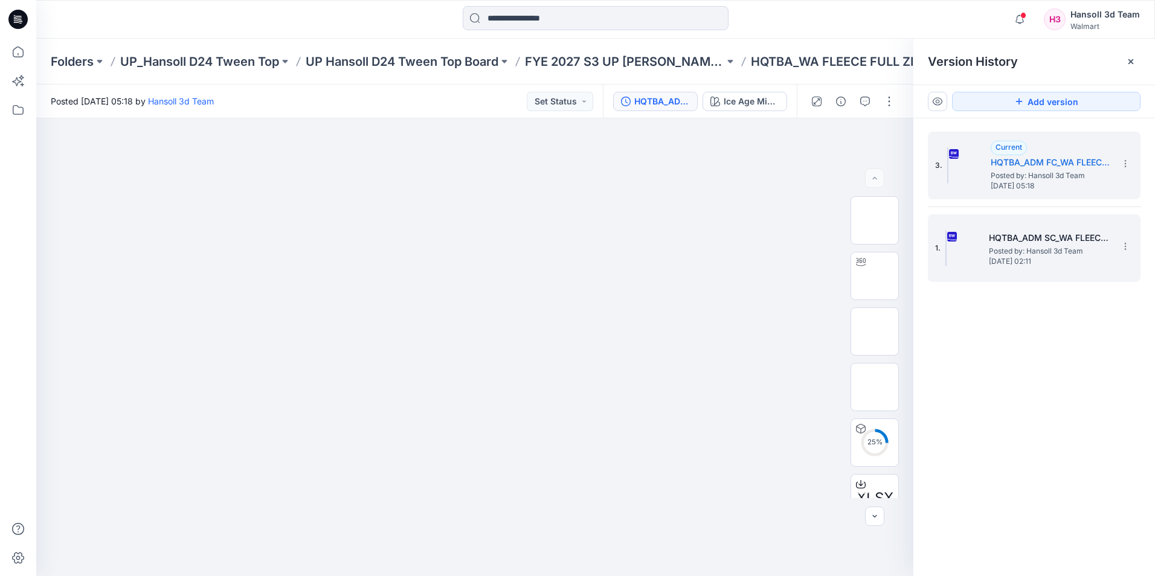
click at [1047, 231] on h5 "HQTBA_ADM SC_WA FLEECE FULL ZIP" at bounding box center [1049, 238] width 121 height 14
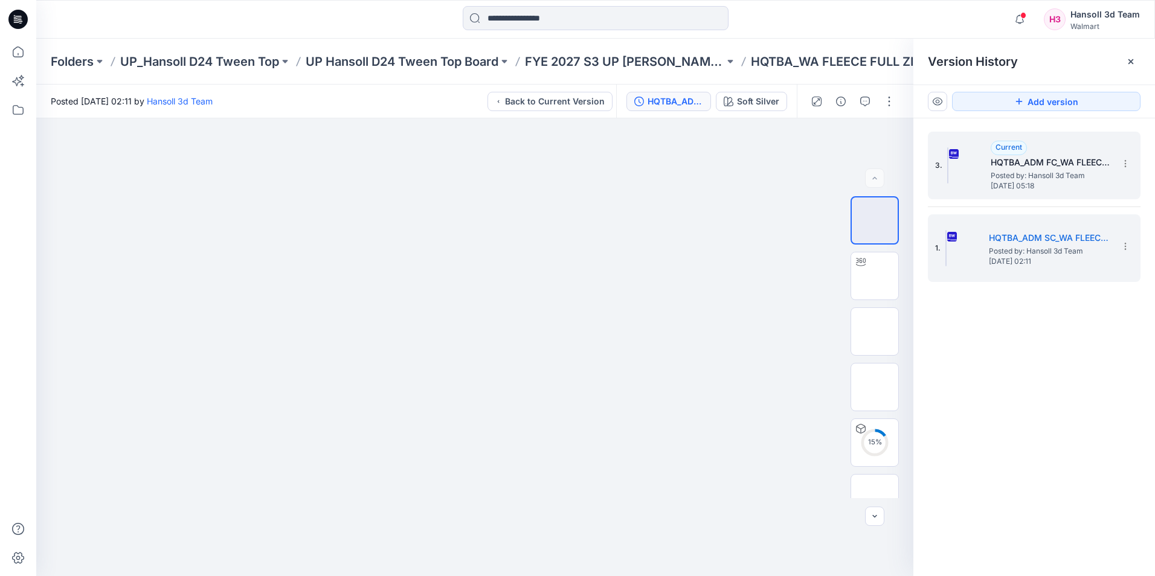
click at [1068, 180] on span "Posted by: Hansoll 3d Team" at bounding box center [1051, 176] width 121 height 12
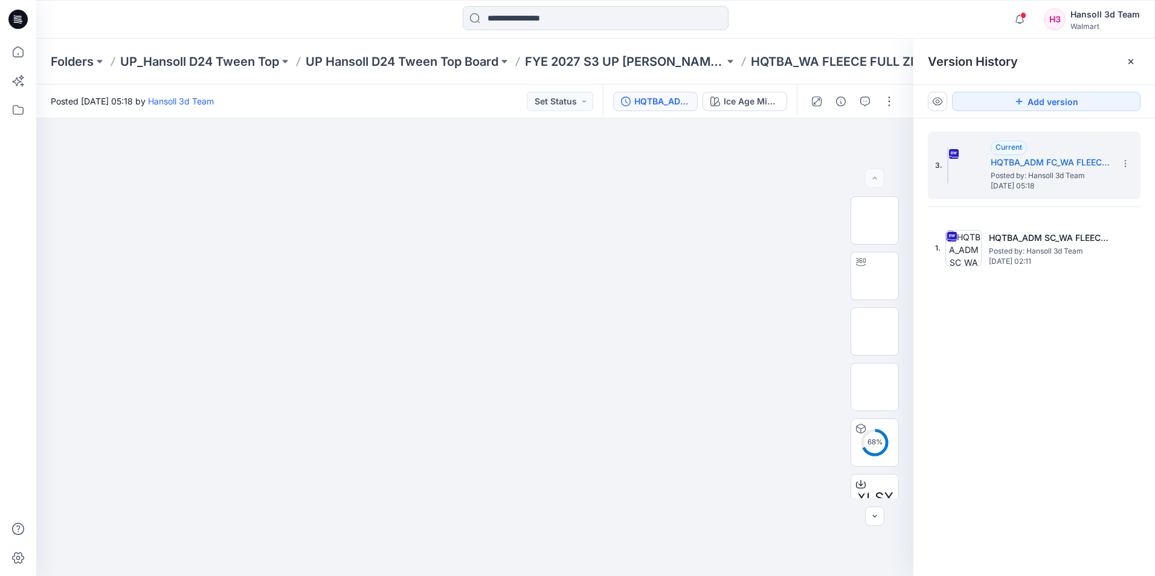
click at [1119, 61] on div "Version History" at bounding box center [1034, 61] width 213 height 17
click at [1128, 62] on icon at bounding box center [1131, 62] width 10 height 10
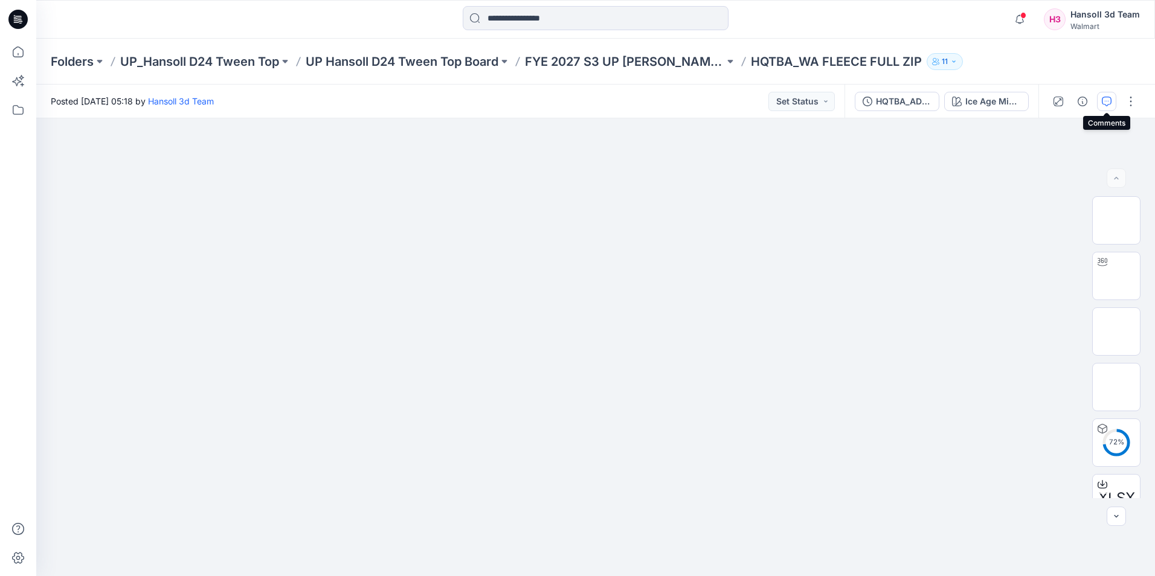
click at [1110, 99] on icon "button" at bounding box center [1107, 102] width 10 height 10
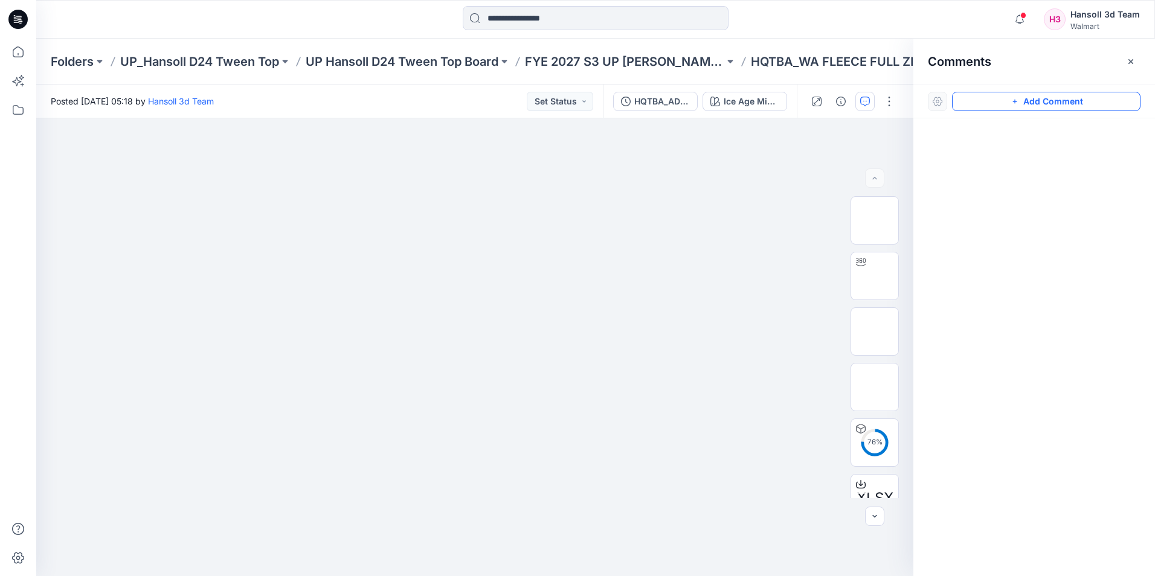
click at [1060, 105] on button "Add Comment" at bounding box center [1046, 101] width 188 height 19
click at [598, 234] on div "1" at bounding box center [474, 347] width 877 height 458
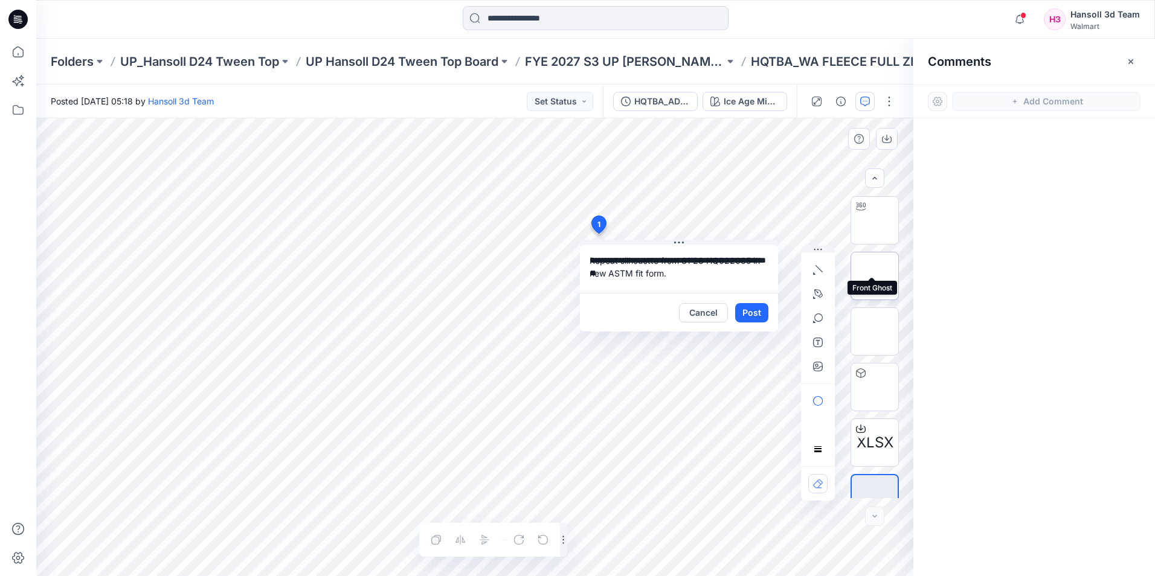
scroll to position [80, 0]
click at [560, 262] on div "**********" at bounding box center [474, 347] width 877 height 458
type textarea "**********"
click at [759, 309] on button "Post" at bounding box center [751, 312] width 33 height 19
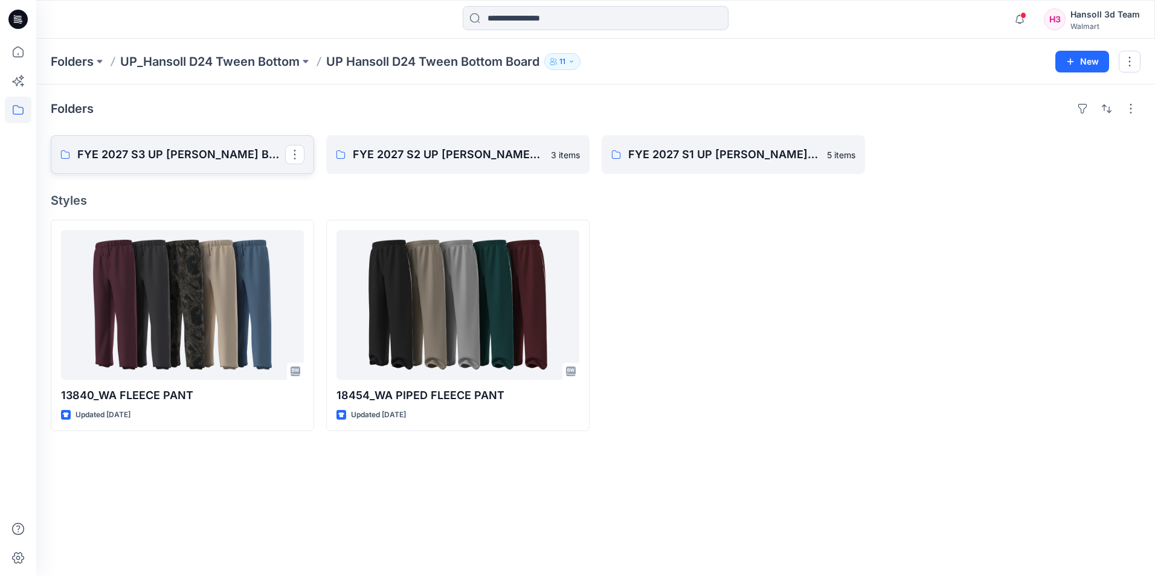
click at [192, 162] on p "FYE 2027 S3 UP [PERSON_NAME] BOTTOM" at bounding box center [181, 154] width 208 height 17
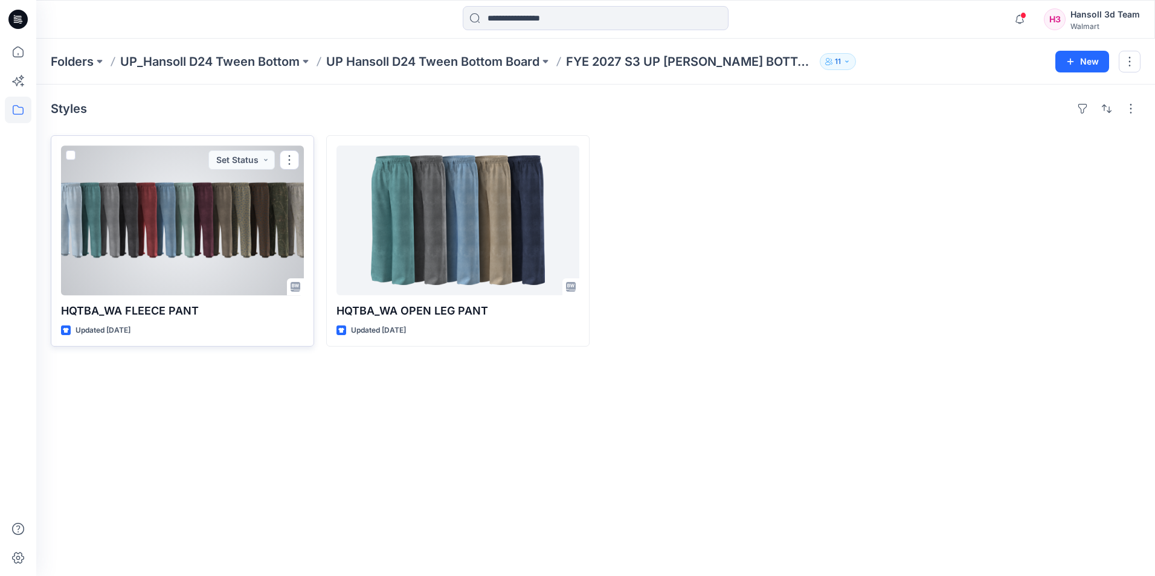
click at [250, 230] on div at bounding box center [182, 221] width 243 height 150
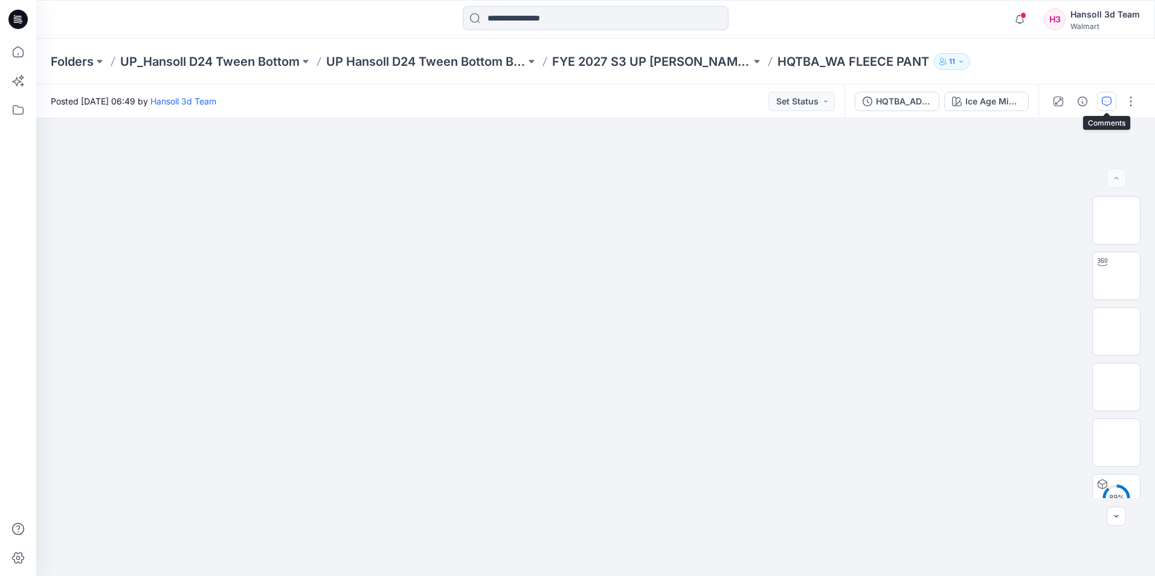
click at [1107, 99] on icon "button" at bounding box center [1107, 102] width 10 height 10
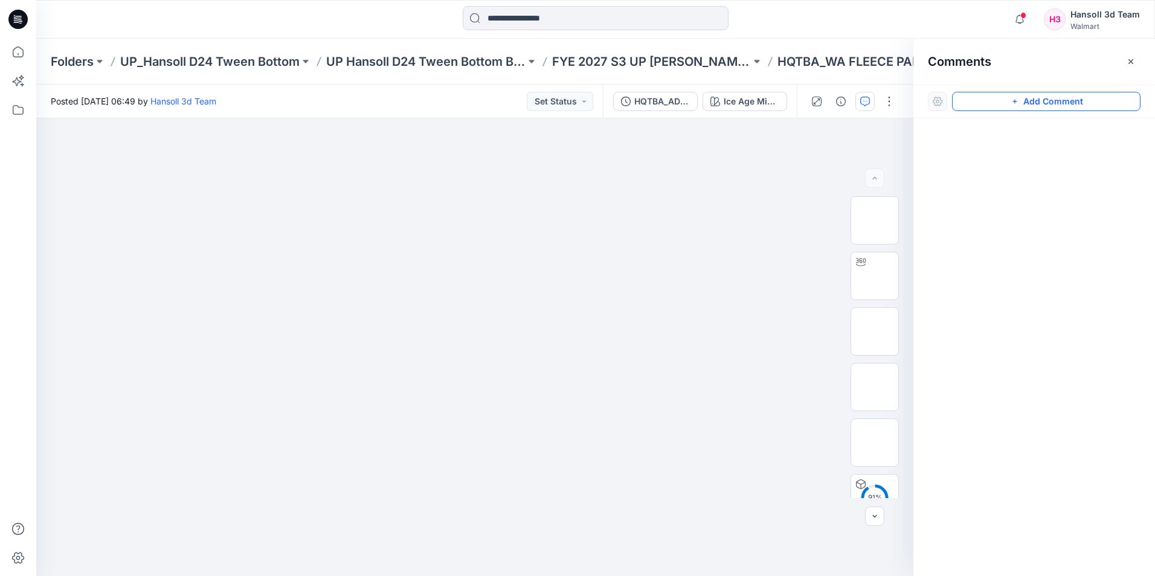
click at [1071, 107] on button "Add Comment" at bounding box center [1046, 101] width 188 height 19
click at [619, 255] on div "1" at bounding box center [474, 347] width 877 height 458
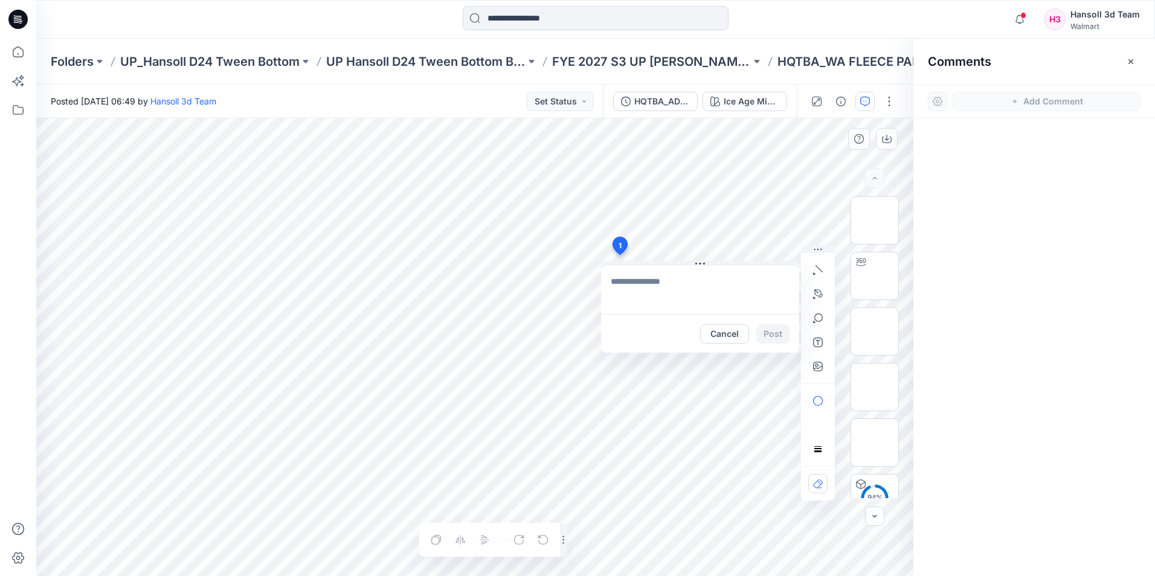
click at [710, 295] on textarea at bounding box center [700, 290] width 198 height 48
click at [771, 281] on textarea "**********" at bounding box center [700, 290] width 198 height 48
type textarea "**********"
click at [773, 334] on button "Post" at bounding box center [772, 333] width 33 height 19
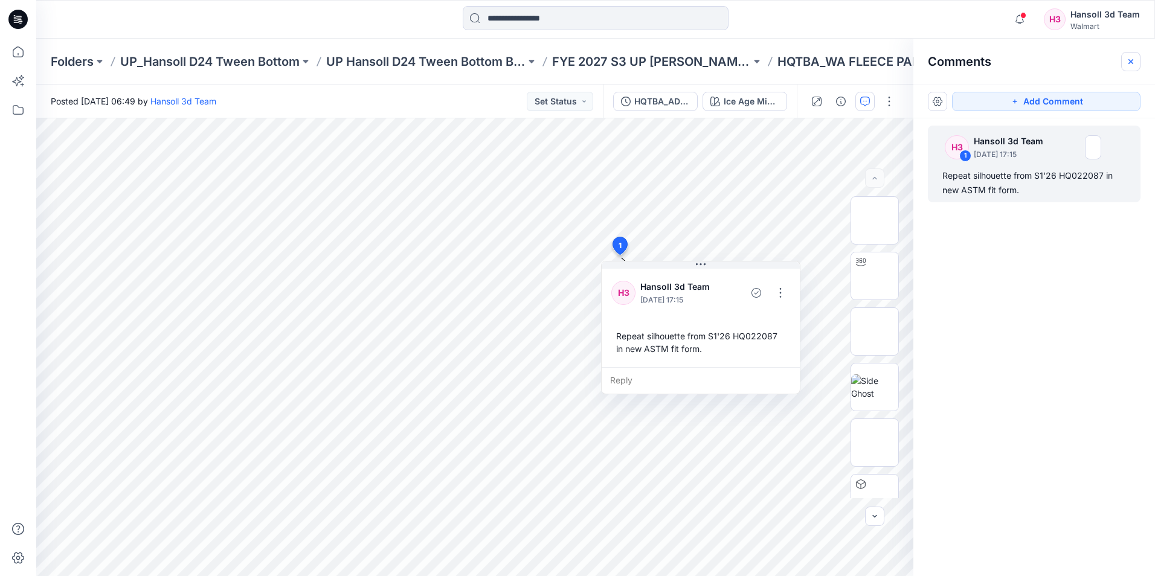
click at [1128, 66] on icon "button" at bounding box center [1131, 62] width 10 height 10
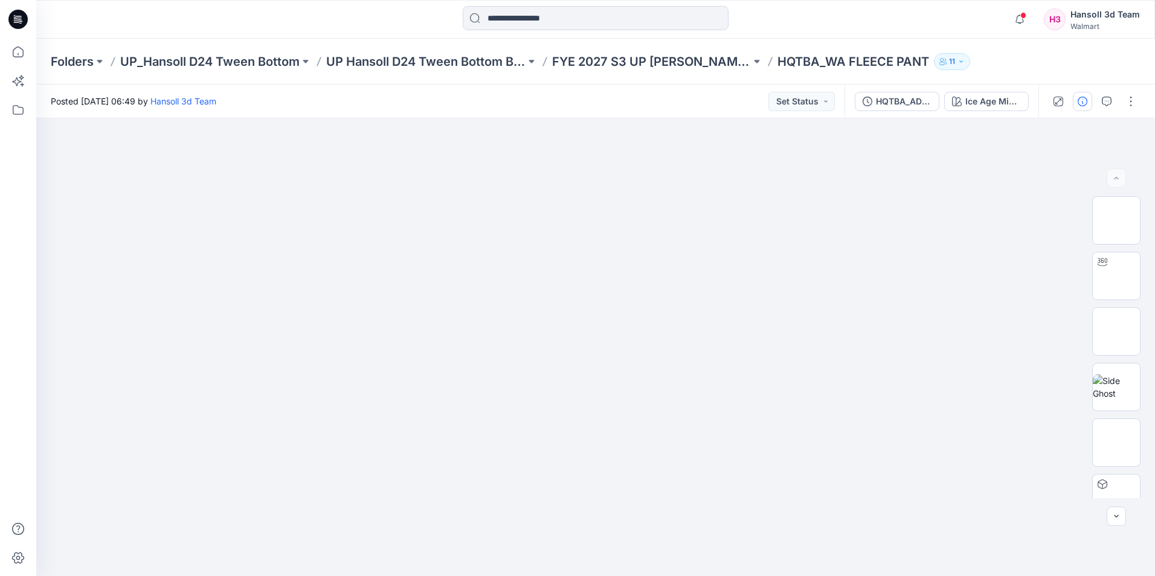
click at [1083, 100] on icon "button" at bounding box center [1083, 102] width 10 height 10
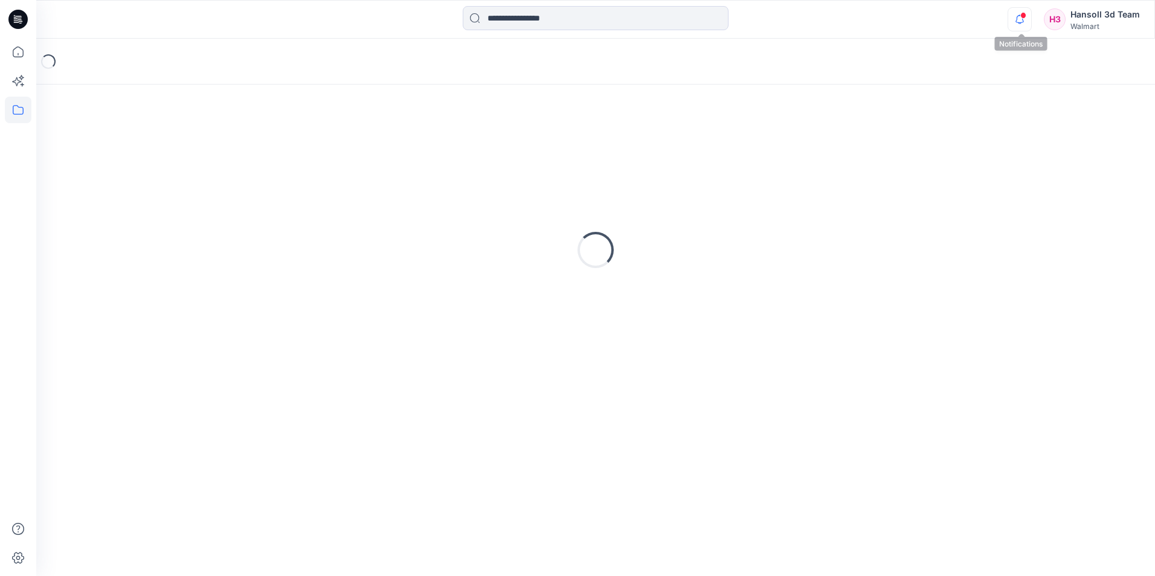
click at [1017, 20] on icon "button" at bounding box center [1019, 19] width 23 height 24
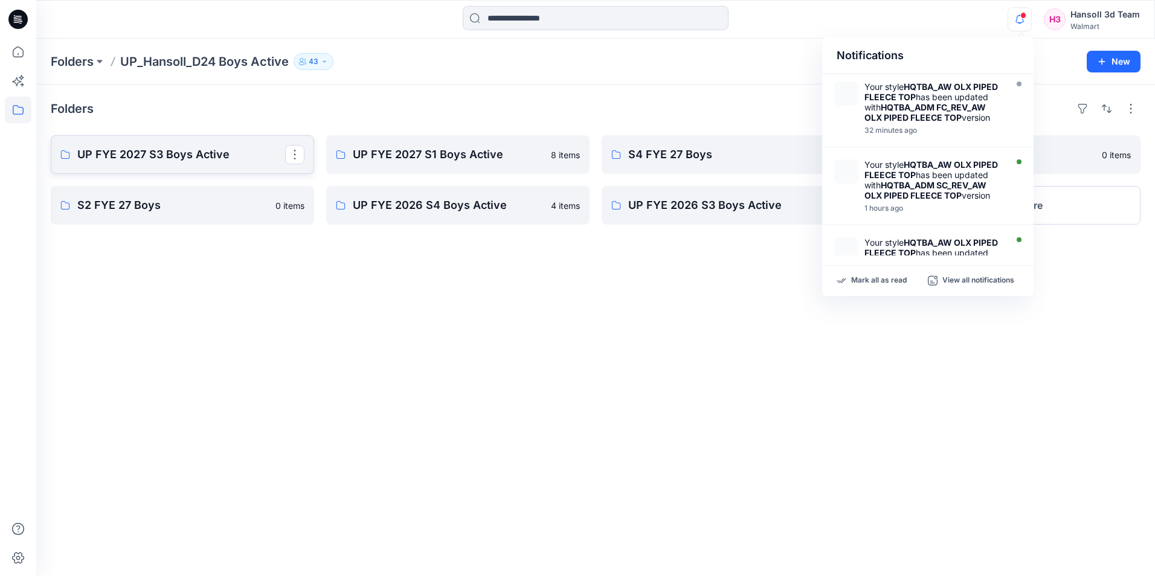
click at [167, 164] on link "UP FYE 2027 S3 Boys Active" at bounding box center [182, 154] width 263 height 39
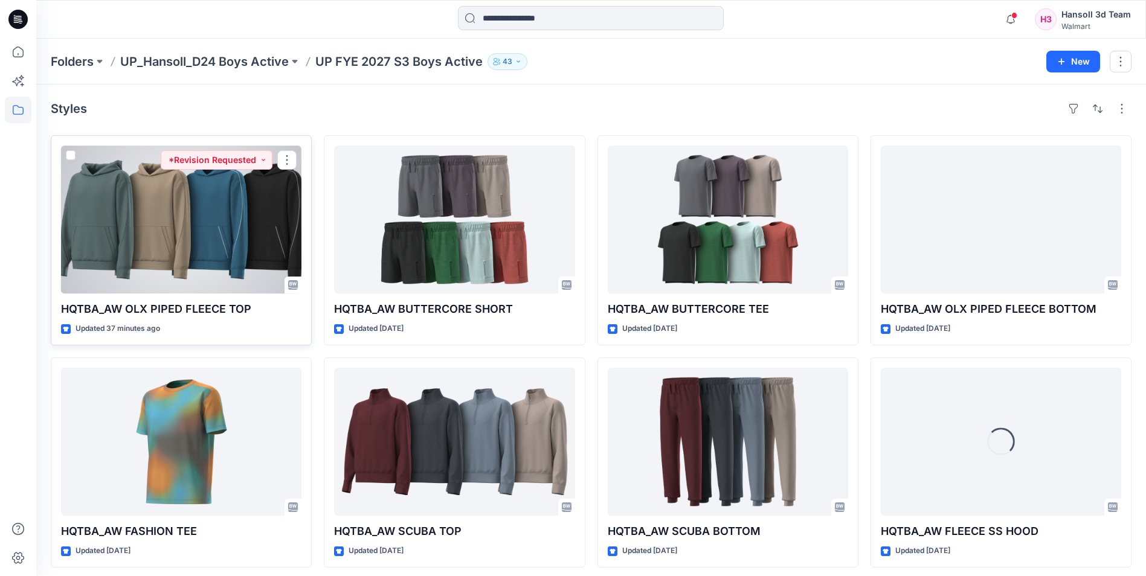
click at [275, 251] on div at bounding box center [181, 220] width 240 height 148
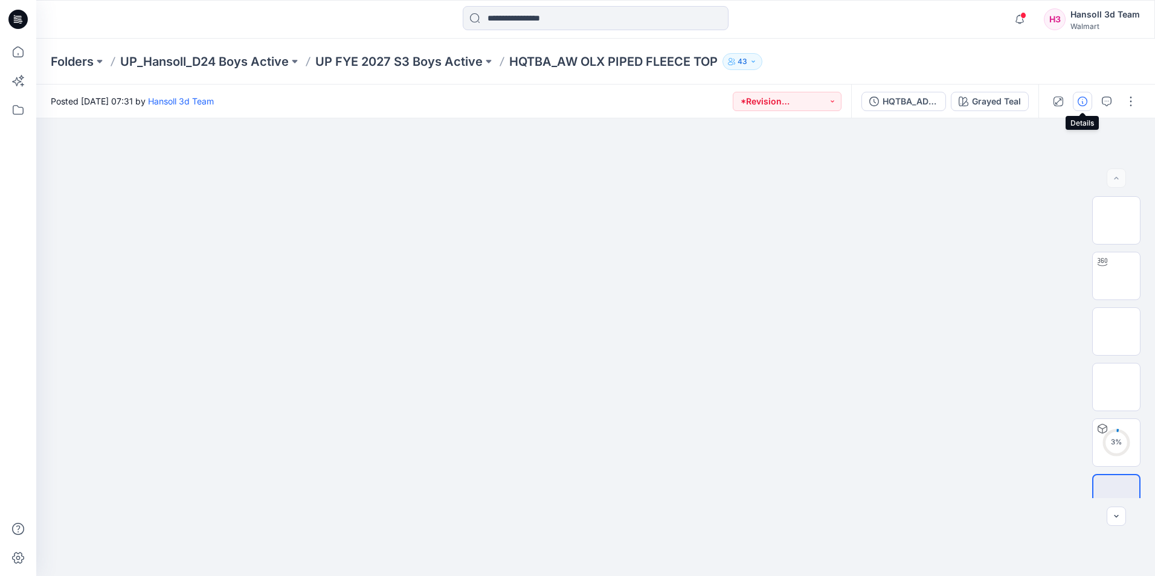
click at [1083, 98] on icon "button" at bounding box center [1083, 102] width 10 height 10
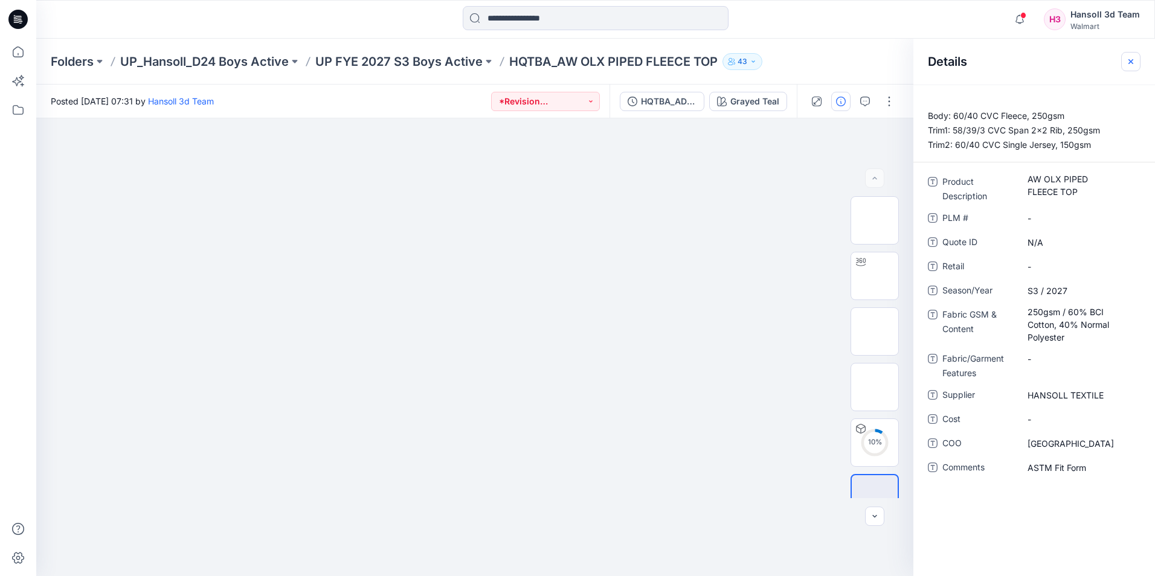
click at [1129, 56] on button "button" at bounding box center [1130, 61] width 19 height 19
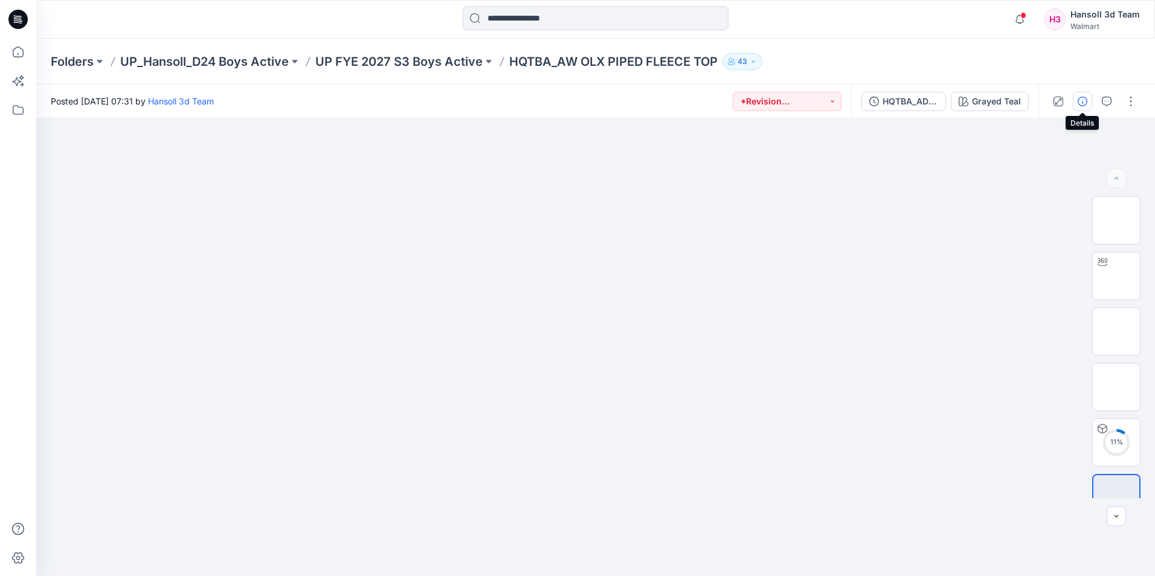
click at [1083, 101] on icon "button" at bounding box center [1083, 102] width 10 height 10
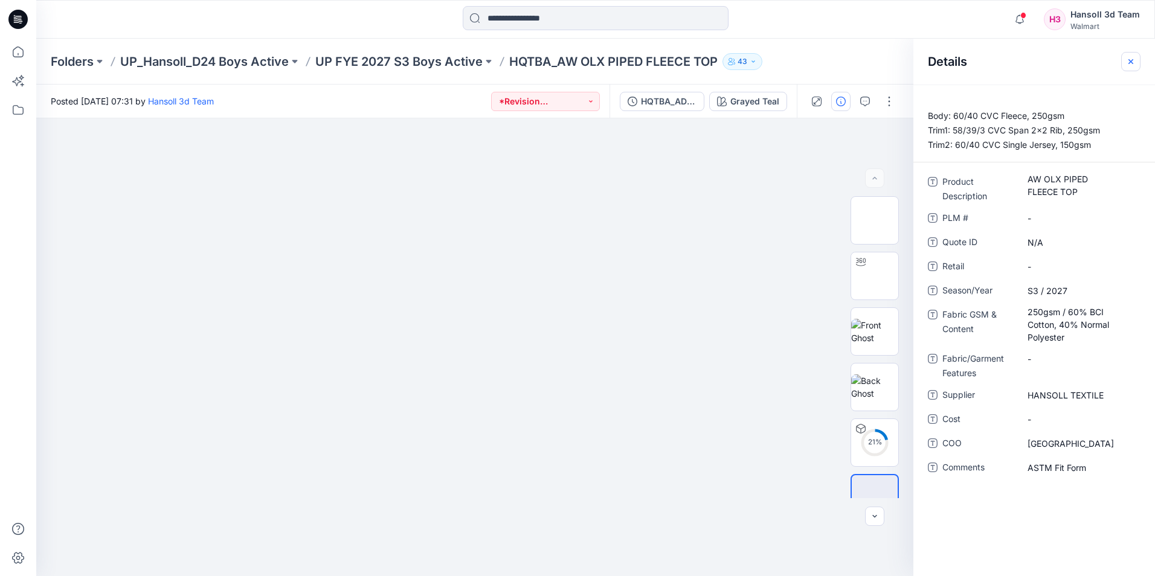
click at [1125, 62] on button "button" at bounding box center [1130, 61] width 19 height 19
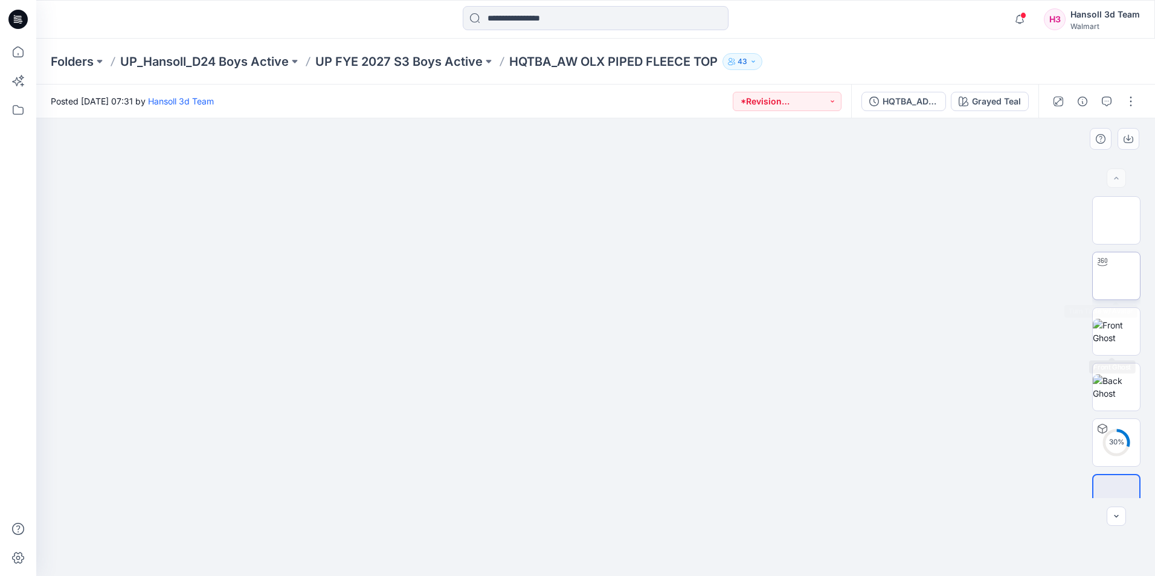
click at [1116, 276] on img at bounding box center [1116, 276] width 0 height 0
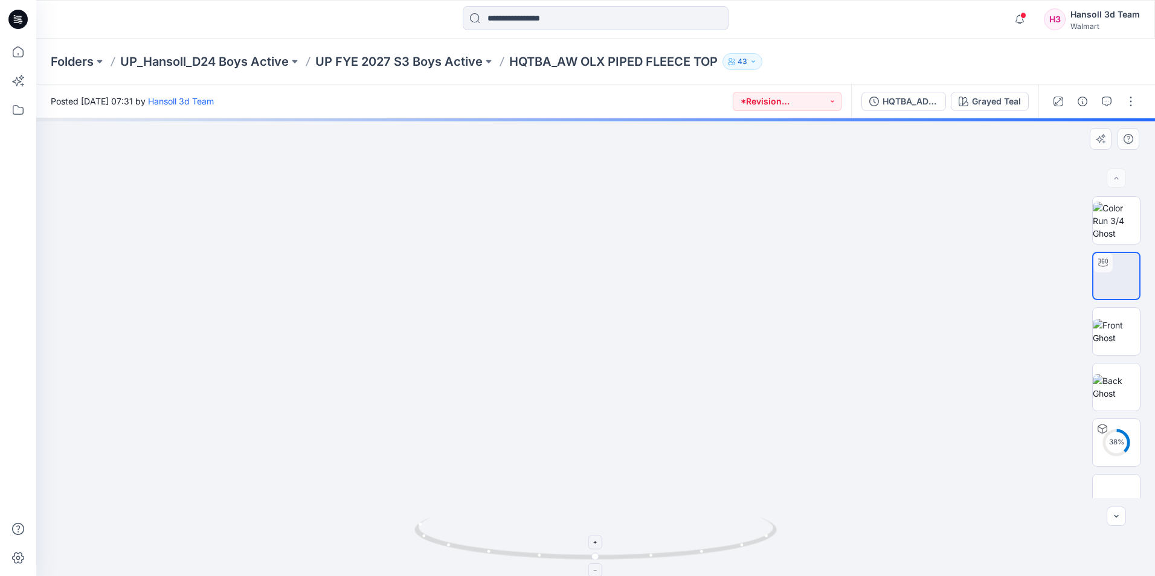
drag, startPoint x: 632, startPoint y: 248, endPoint x: 608, endPoint y: 553, distance: 305.4
click at [608, 553] on div at bounding box center [595, 347] width 1119 height 458
drag, startPoint x: 683, startPoint y: 266, endPoint x: 671, endPoint y: 317, distance: 51.7
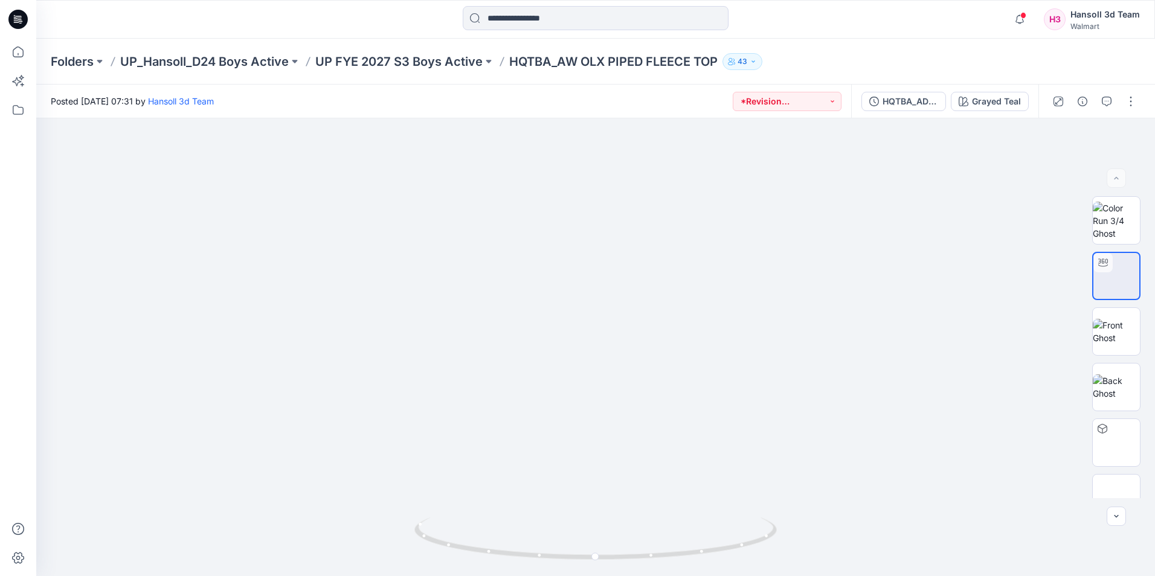
click at [1031, 77] on div "Folders UP_Hansoll_D24 Boys Active UP FYE 2027 S3 Boys Active HQTBA_AW OLX PIPE…" at bounding box center [595, 62] width 1119 height 46
click at [916, 97] on div "HQTBA_ADM FC_REV_AW OLX PIPED FLEECE TOP" at bounding box center [911, 101] width 56 height 13
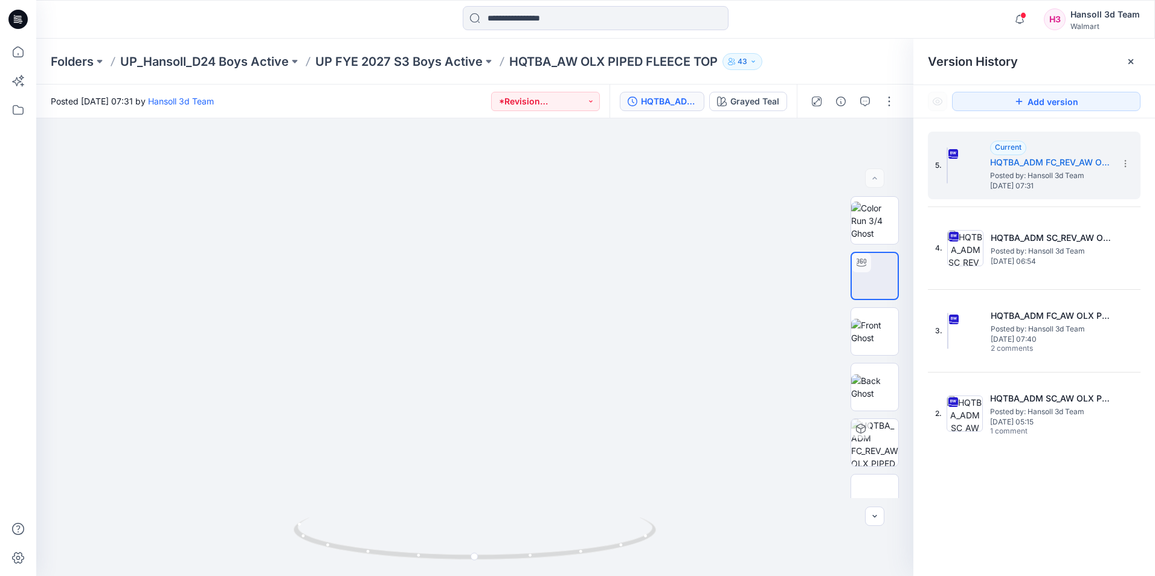
click at [1069, 264] on span "[DATE] 06:54" at bounding box center [1051, 261] width 121 height 8
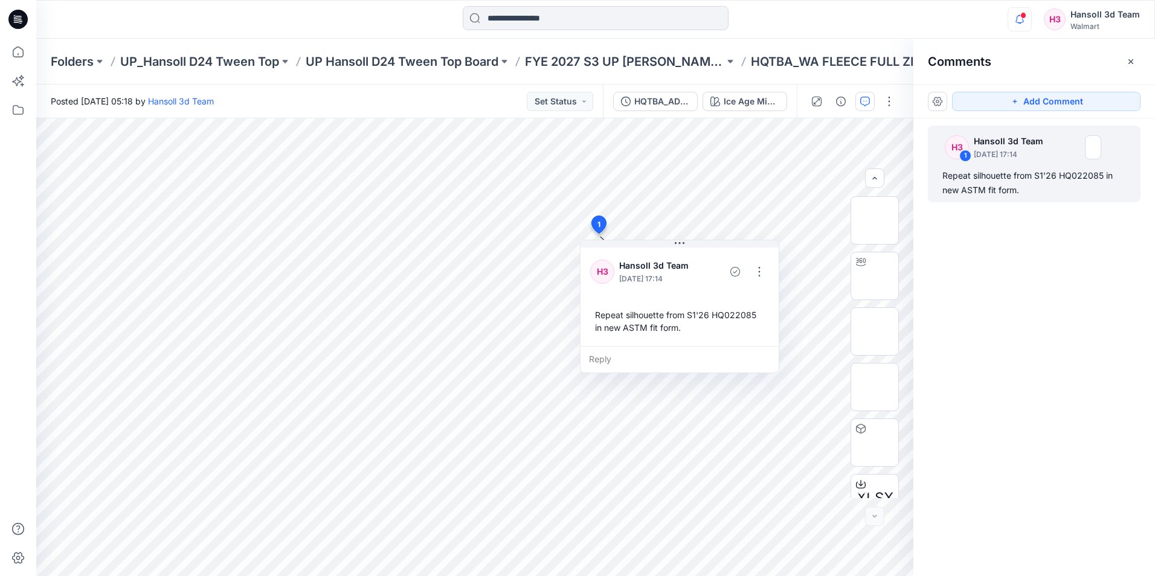
scroll to position [80, 0]
click at [1009, 18] on button "button" at bounding box center [1020, 19] width 24 height 24
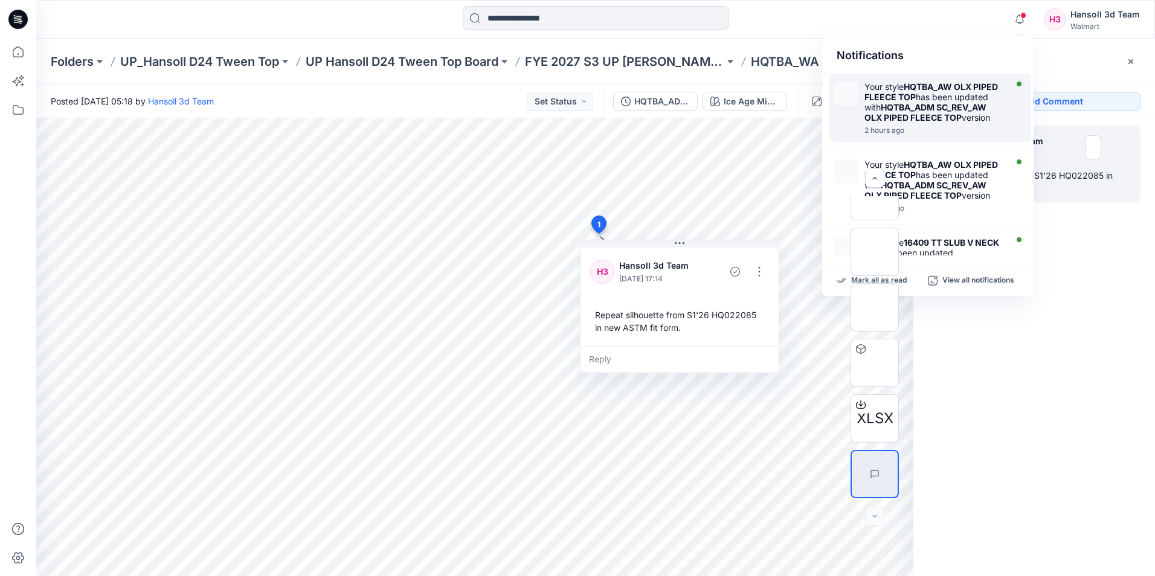
click at [883, 135] on div "2 hours ago" at bounding box center [933, 130] width 139 height 8
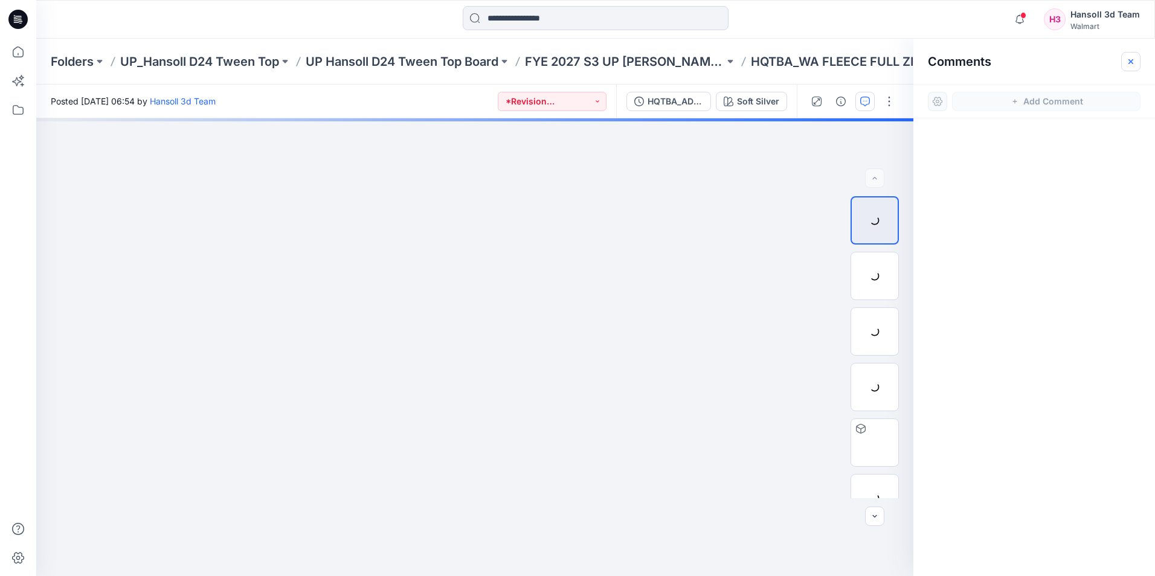
click at [1134, 62] on icon "button" at bounding box center [1131, 62] width 10 height 10
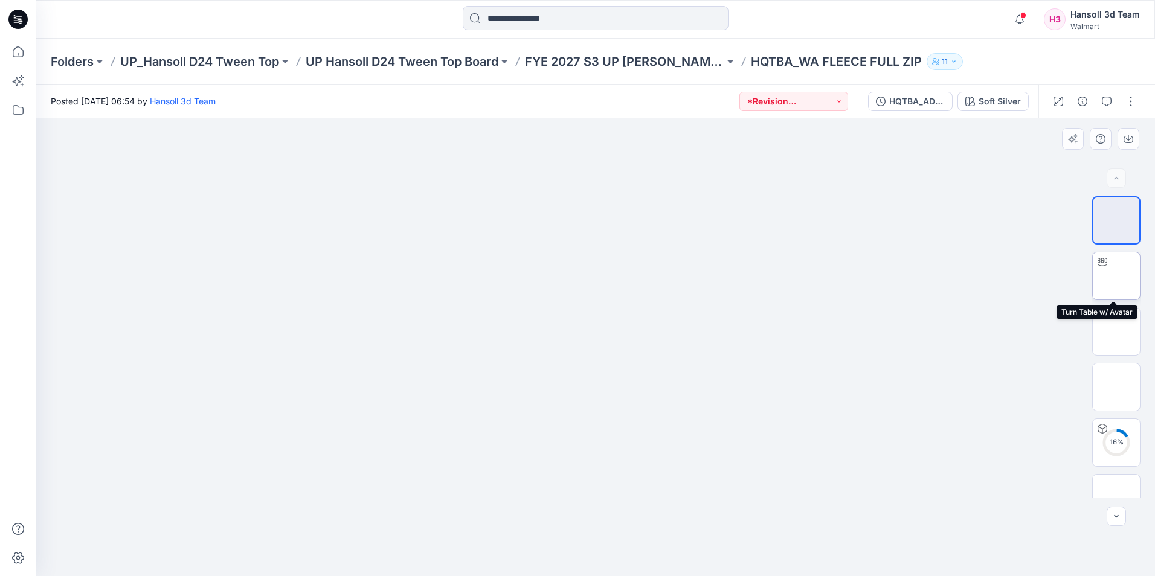
click at [1116, 276] on img at bounding box center [1116, 276] width 0 height 0
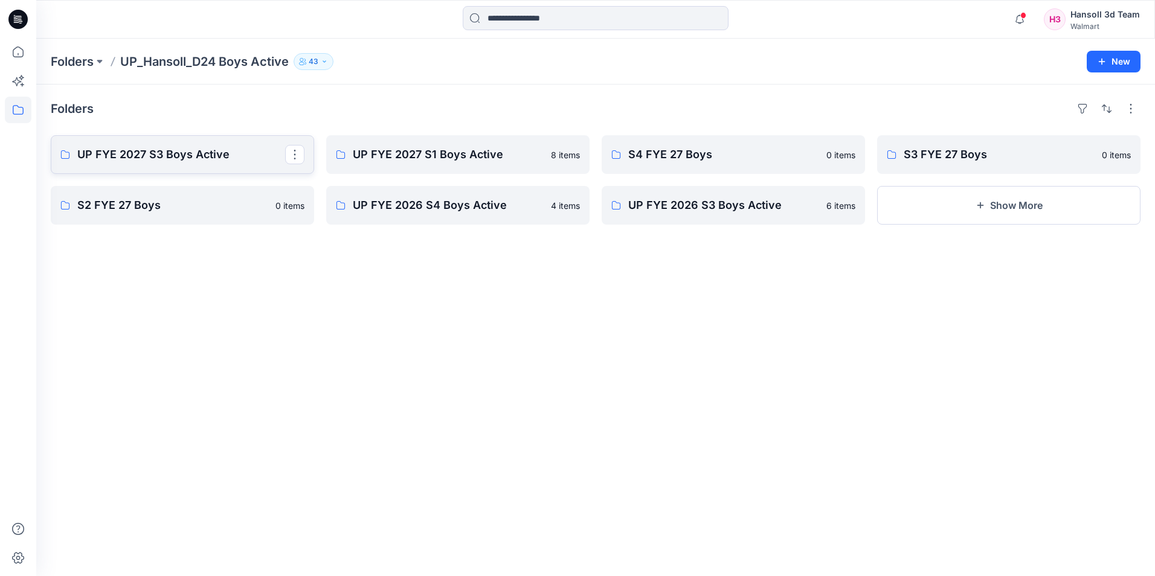
click at [195, 153] on p "UP FYE 2027 S3 Boys Active" at bounding box center [181, 154] width 208 height 17
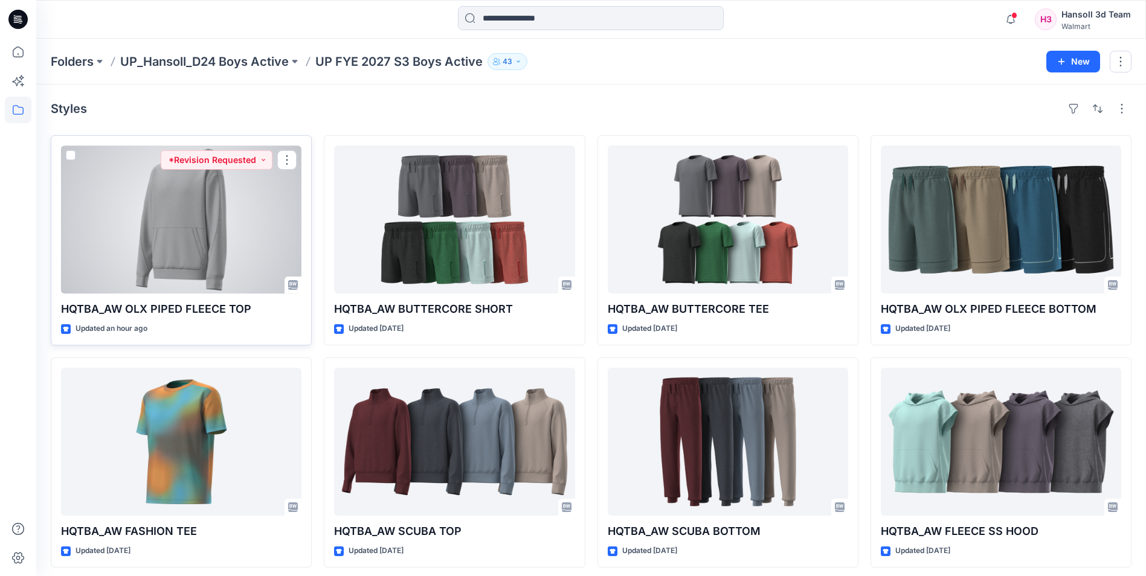
click at [204, 223] on div at bounding box center [181, 220] width 240 height 148
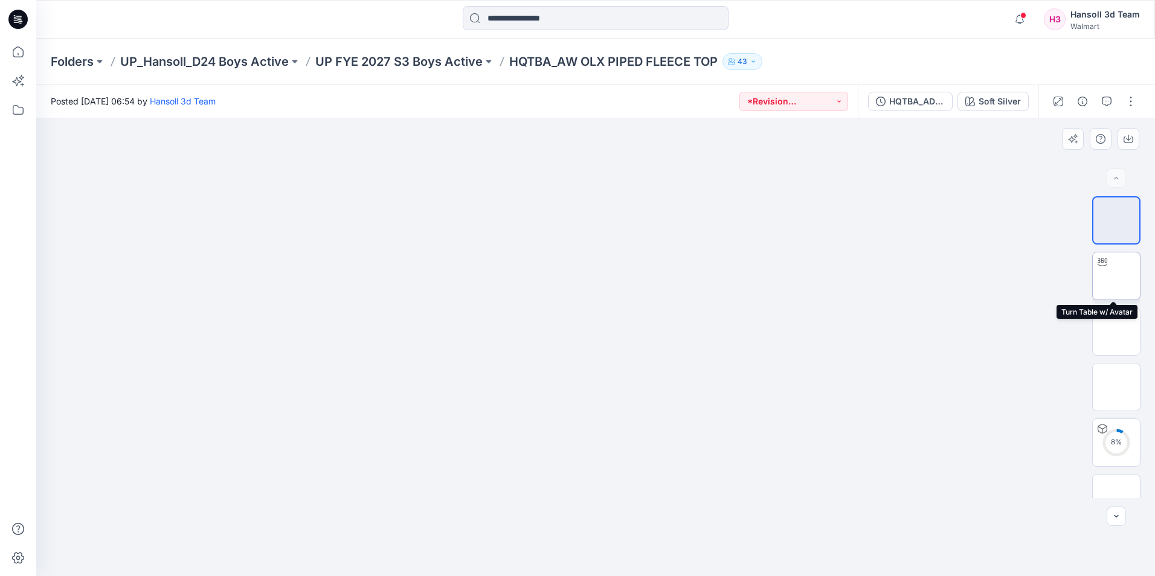
click at [1116, 276] on img at bounding box center [1116, 276] width 0 height 0
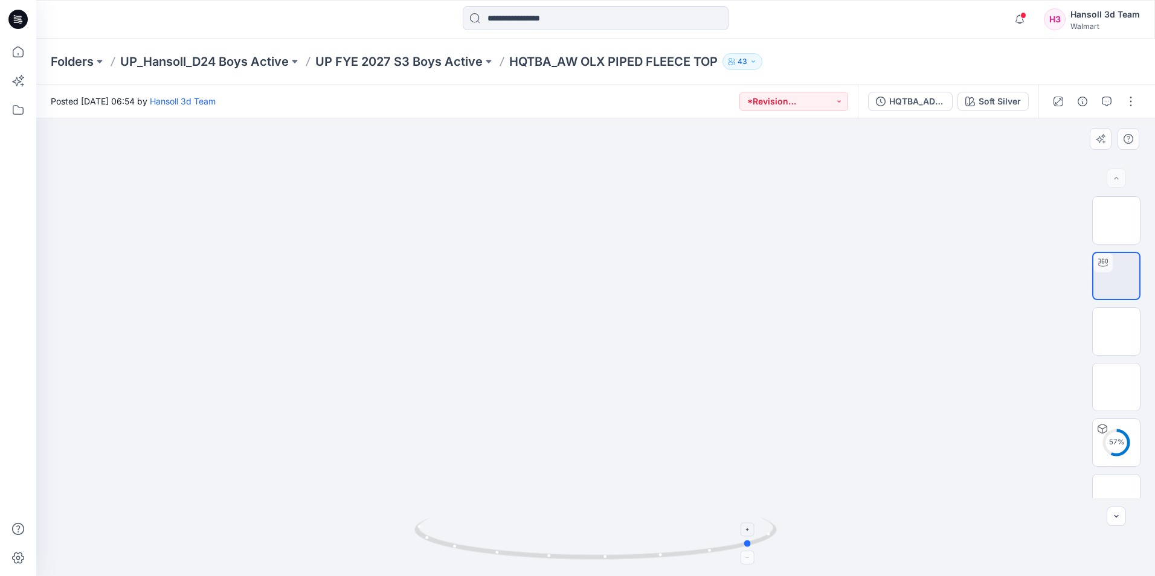
drag, startPoint x: 597, startPoint y: 557, endPoint x: 755, endPoint y: 551, distance: 157.8
click at [755, 551] on icon at bounding box center [596, 540] width 365 height 45
drag, startPoint x: 751, startPoint y: 547, endPoint x: 701, endPoint y: 556, distance: 50.8
click at [701, 556] on icon at bounding box center [596, 540] width 365 height 45
drag, startPoint x: 703, startPoint y: 551, endPoint x: 791, endPoint y: 530, distance: 91.1
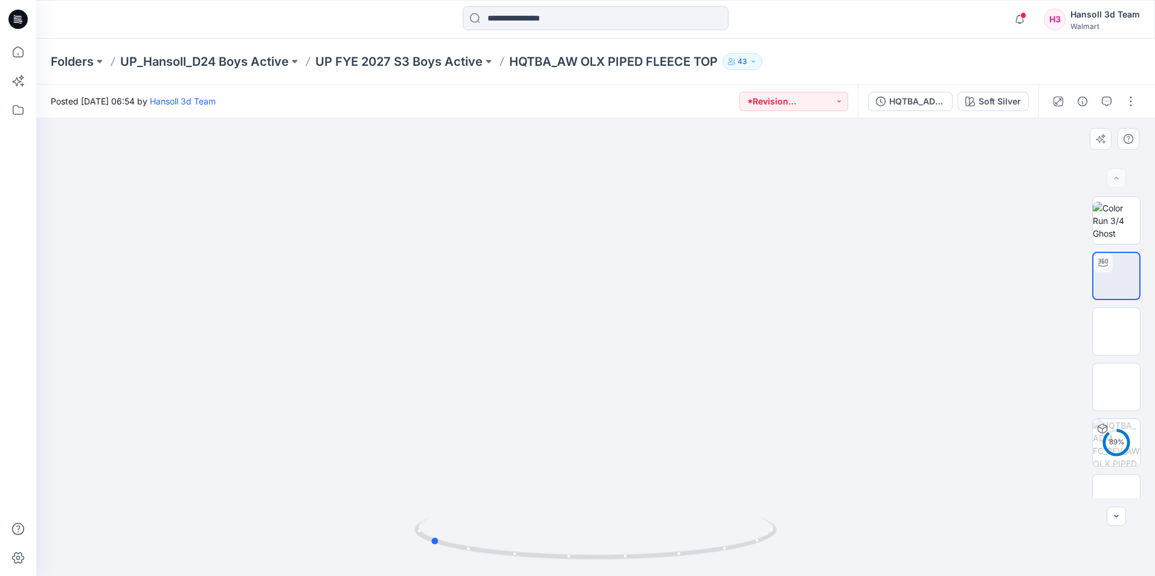
click at [791, 530] on div at bounding box center [595, 347] width 1119 height 458
click at [1139, 103] on button "button" at bounding box center [1130, 101] width 19 height 19
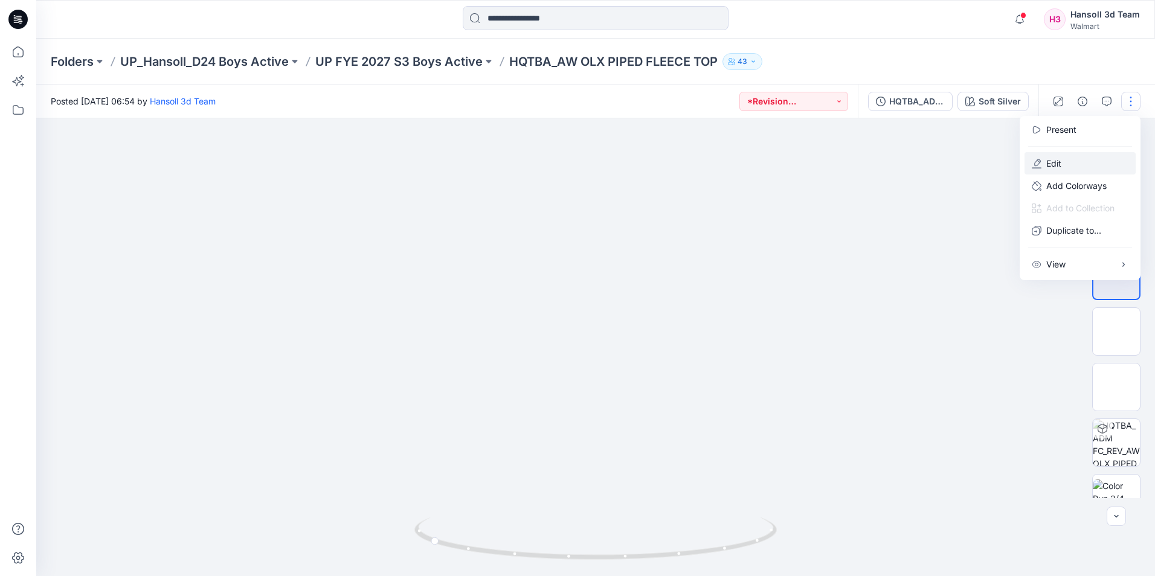
click at [1079, 155] on button "Edit" at bounding box center [1080, 163] width 111 height 22
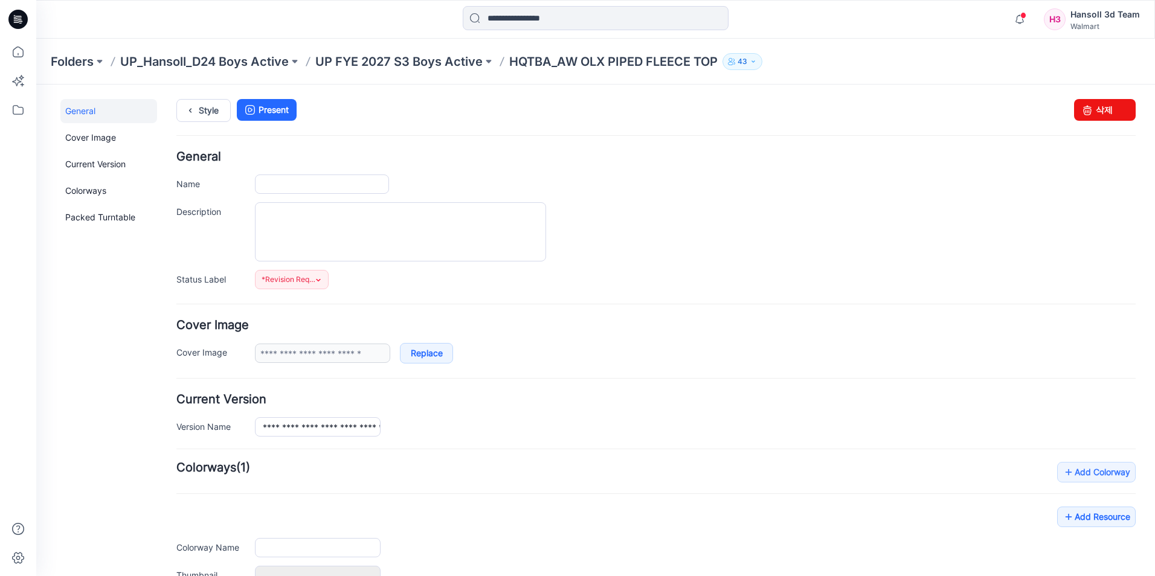
type input "**********"
type textarea "**********"
type input "**********"
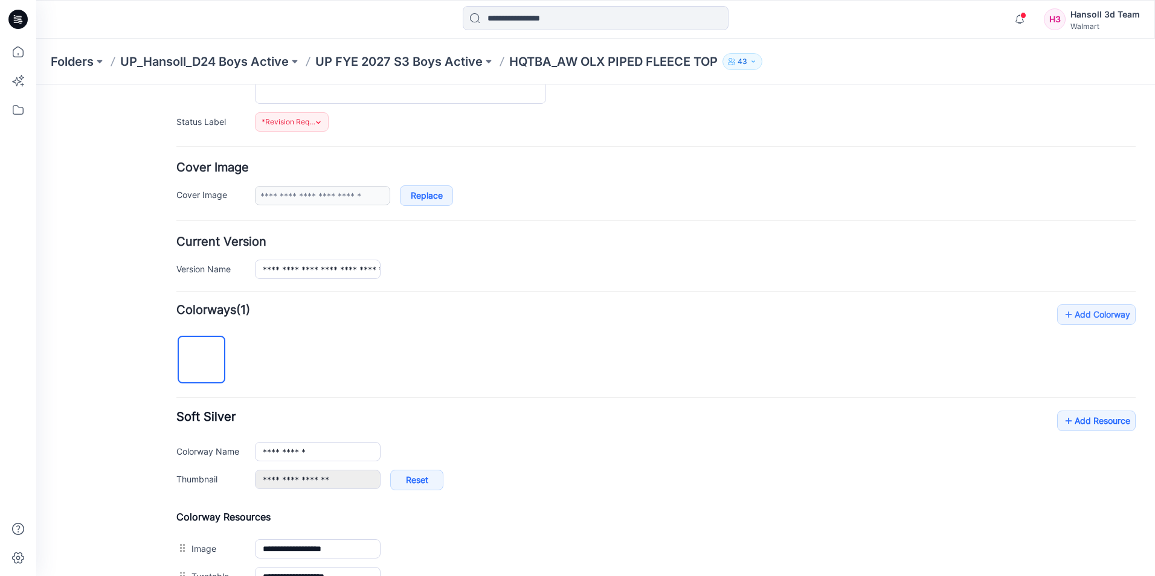
scroll to position [362, 0]
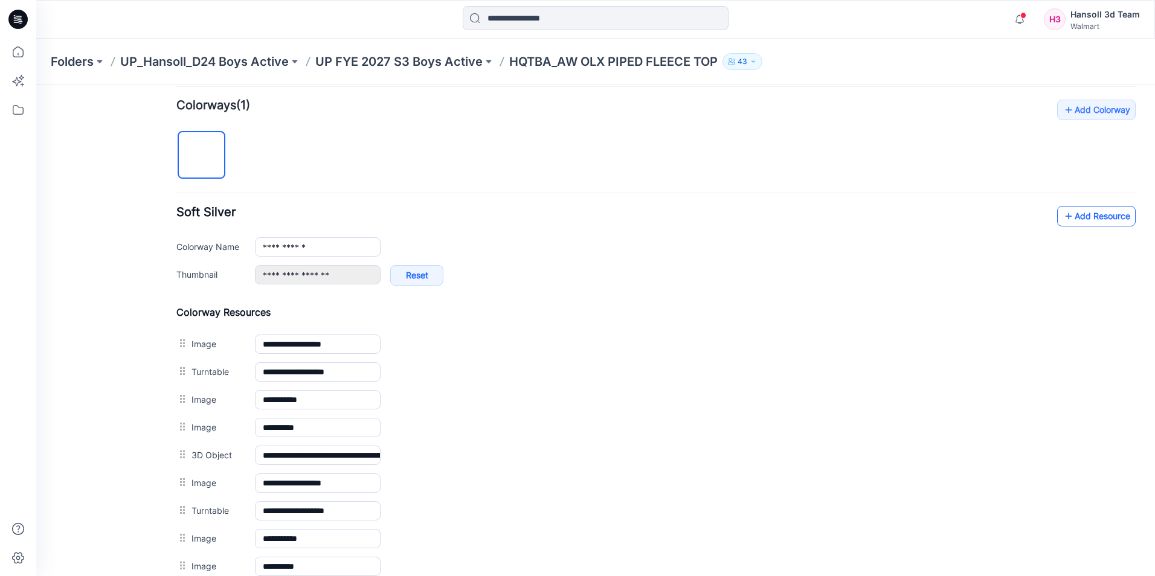
click at [1096, 212] on link "Add Resource" at bounding box center [1096, 216] width 79 height 21
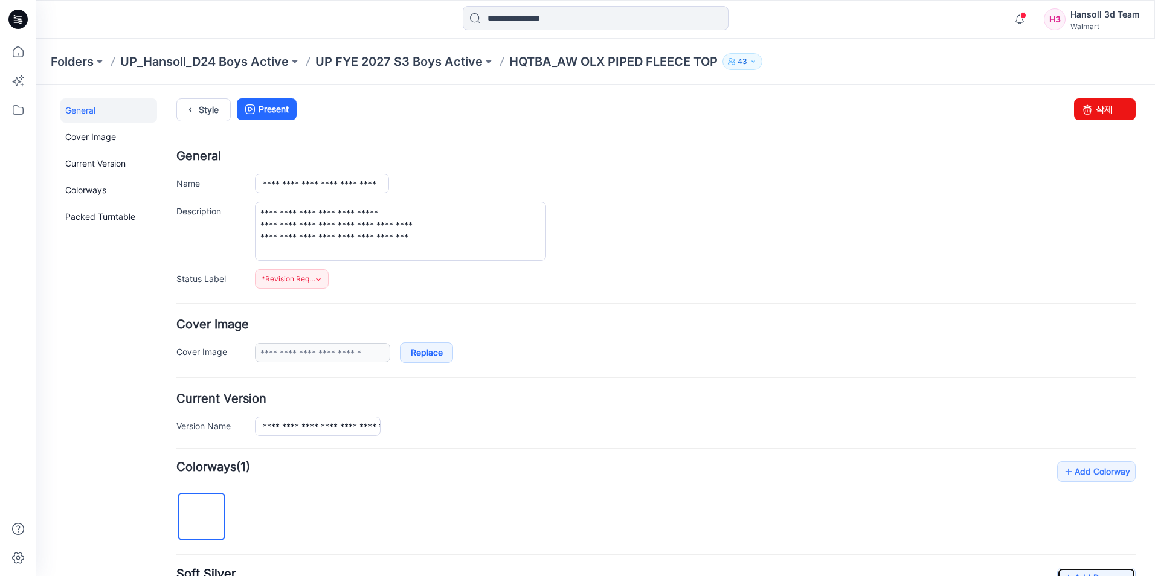
scroll to position [0, 0]
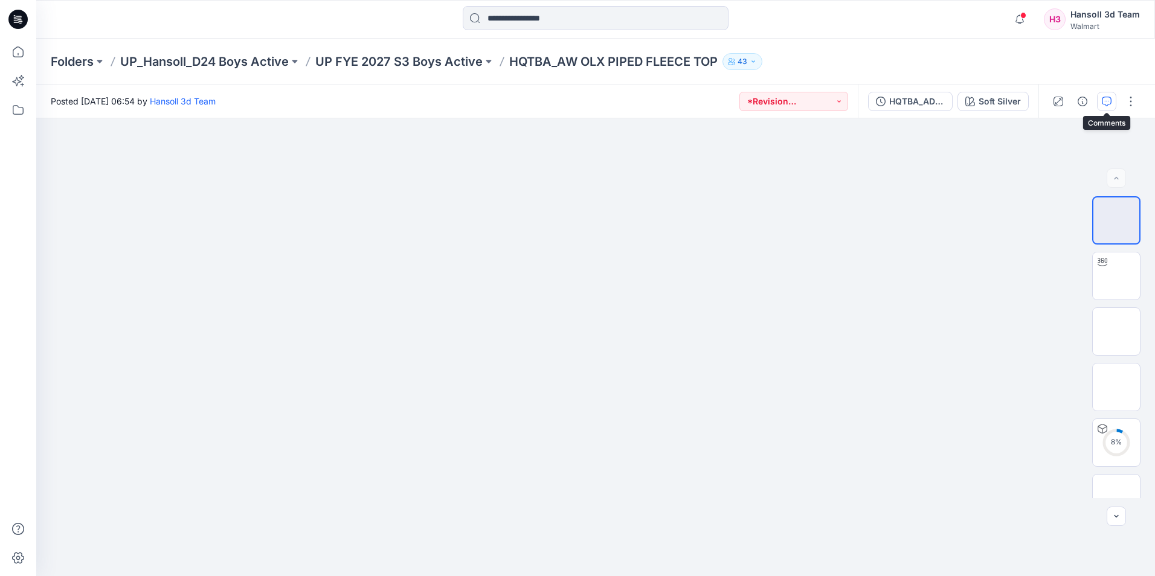
click at [1108, 100] on icon "button" at bounding box center [1107, 102] width 10 height 10
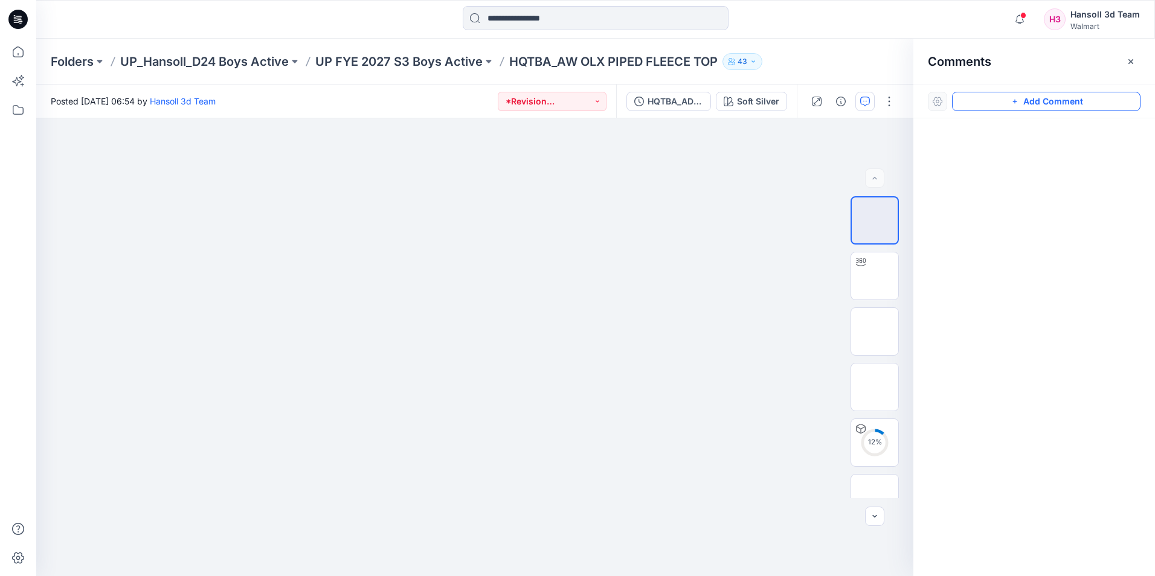
click at [1032, 100] on button "Add Comment" at bounding box center [1046, 101] width 188 height 19
click at [544, 230] on div "1" at bounding box center [474, 347] width 877 height 458
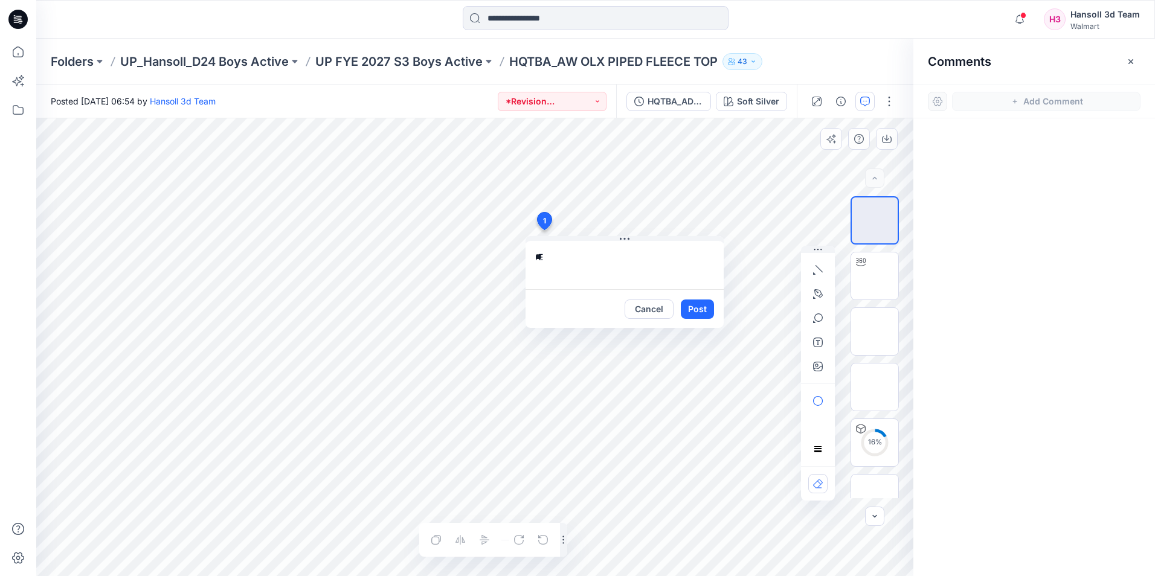
type textarea "*"
type textarea "**********"
click at [683, 300] on button "Post" at bounding box center [697, 309] width 33 height 19
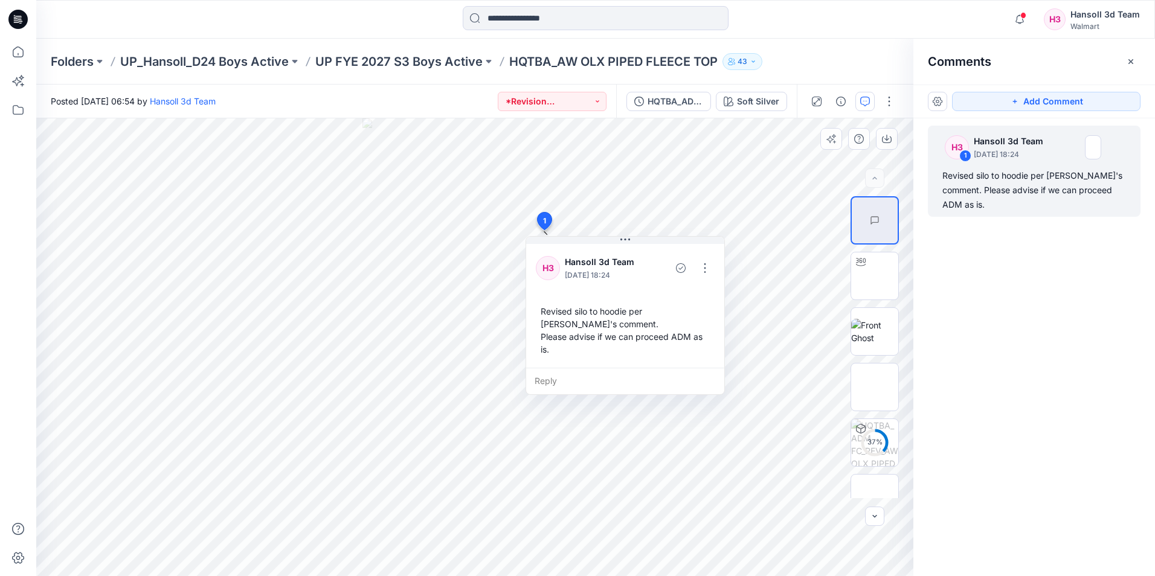
click at [863, 63] on div "Folders UP_Hansoll_D24 Boys Active UP FYE 2027 S3 Boys Active HQTBA_AW OLX PIPE…" at bounding box center [549, 61] width 996 height 17
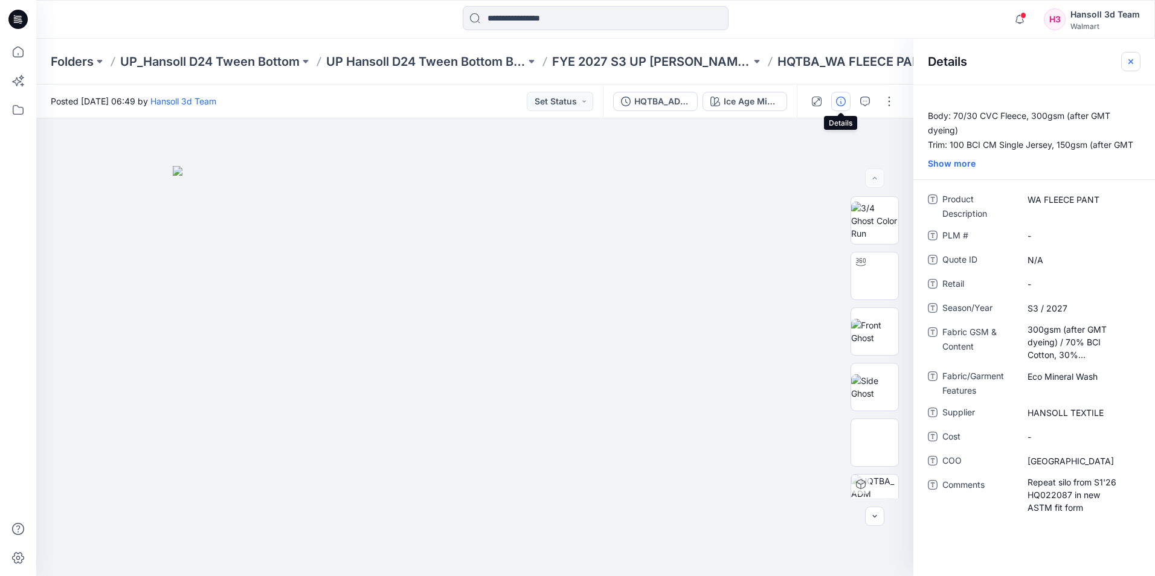
click at [1131, 64] on icon "button" at bounding box center [1131, 62] width 10 height 10
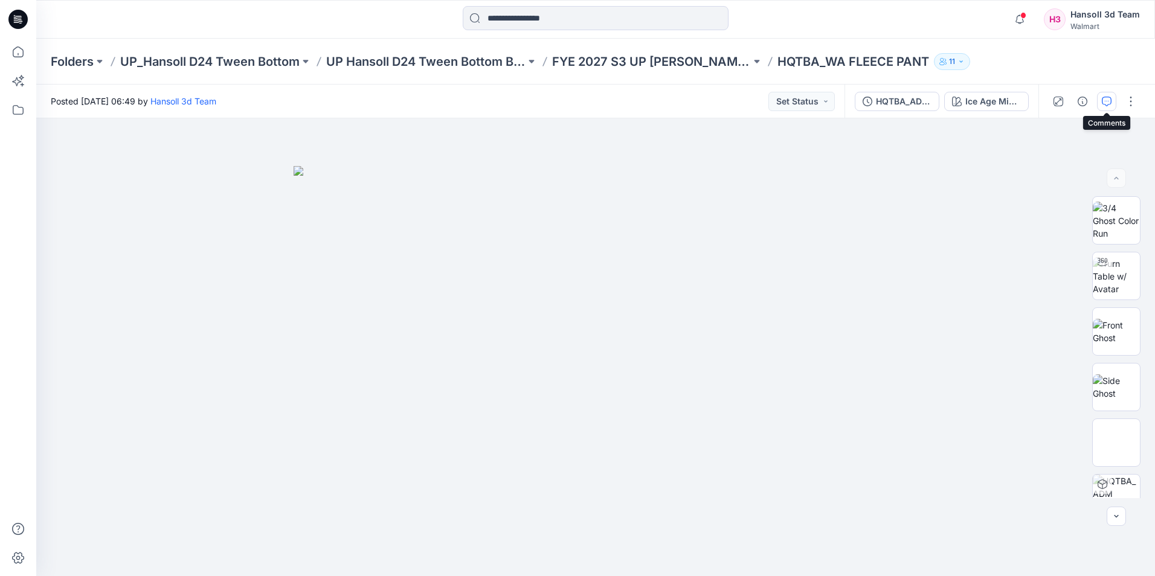
click at [1102, 95] on button "button" at bounding box center [1106, 101] width 19 height 19
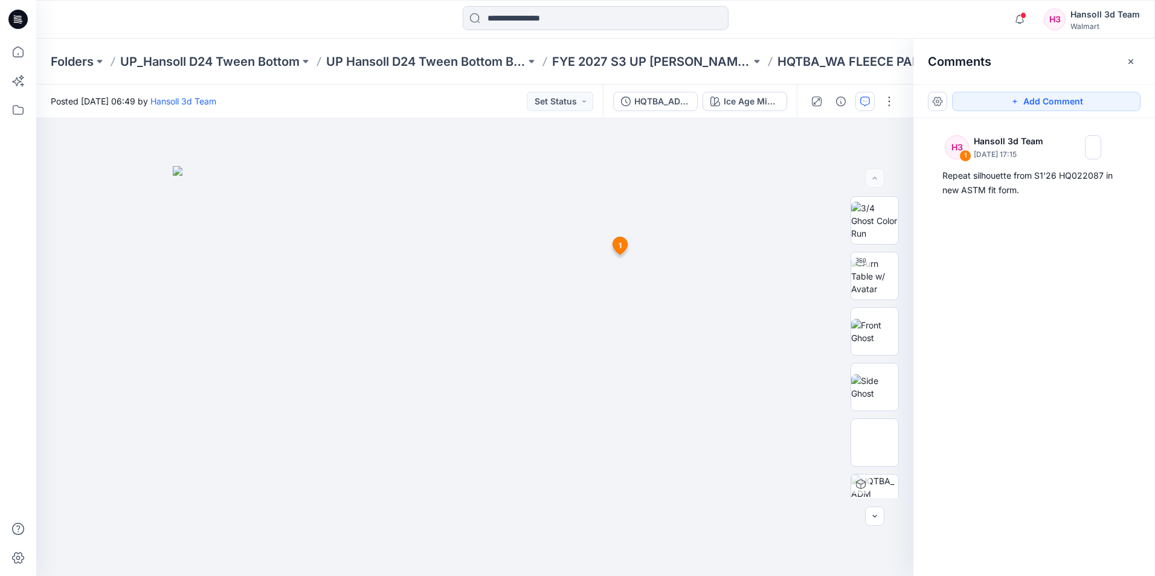
click at [846, 12] on div at bounding box center [595, 19] width 559 height 27
